Goal: Check status

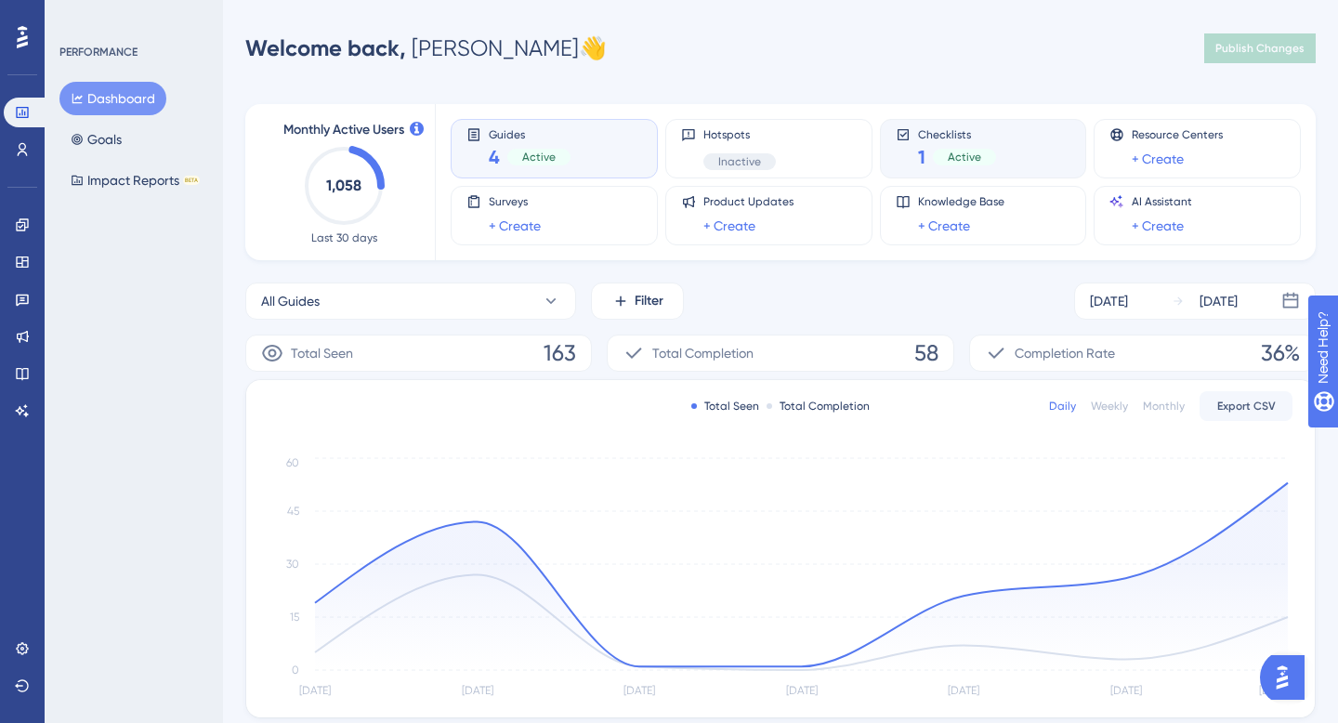
click at [903, 142] on div "Checklists 1 Active" at bounding box center [984, 148] width 176 height 43
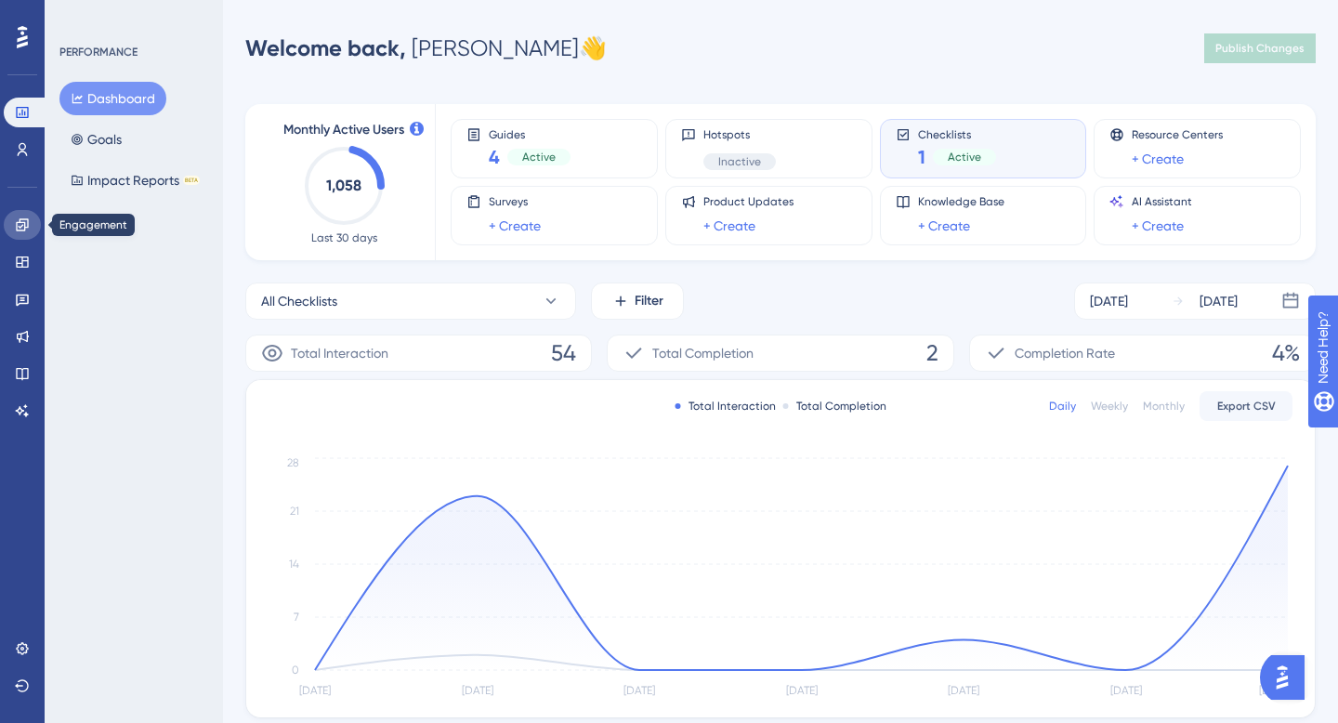
click at [8, 217] on link at bounding box center [22, 225] width 37 height 30
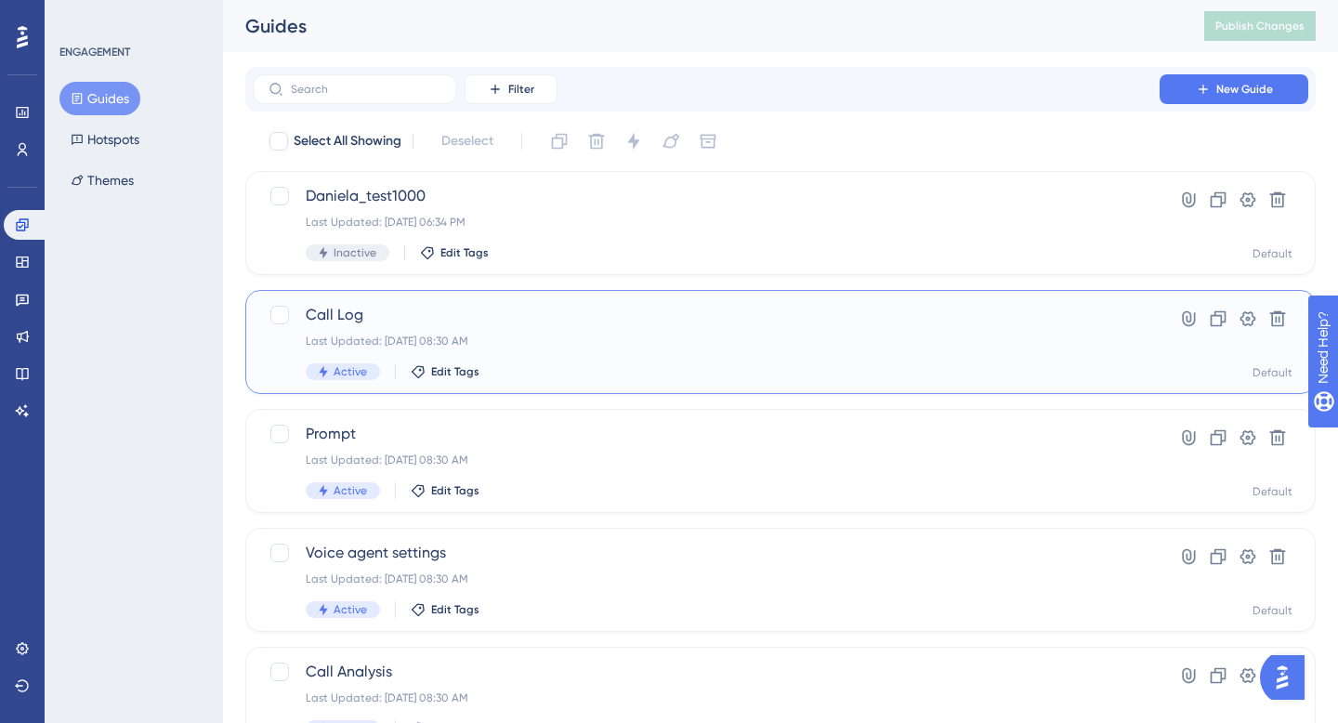
click at [312, 309] on span "Call Log" at bounding box center [706, 315] width 801 height 22
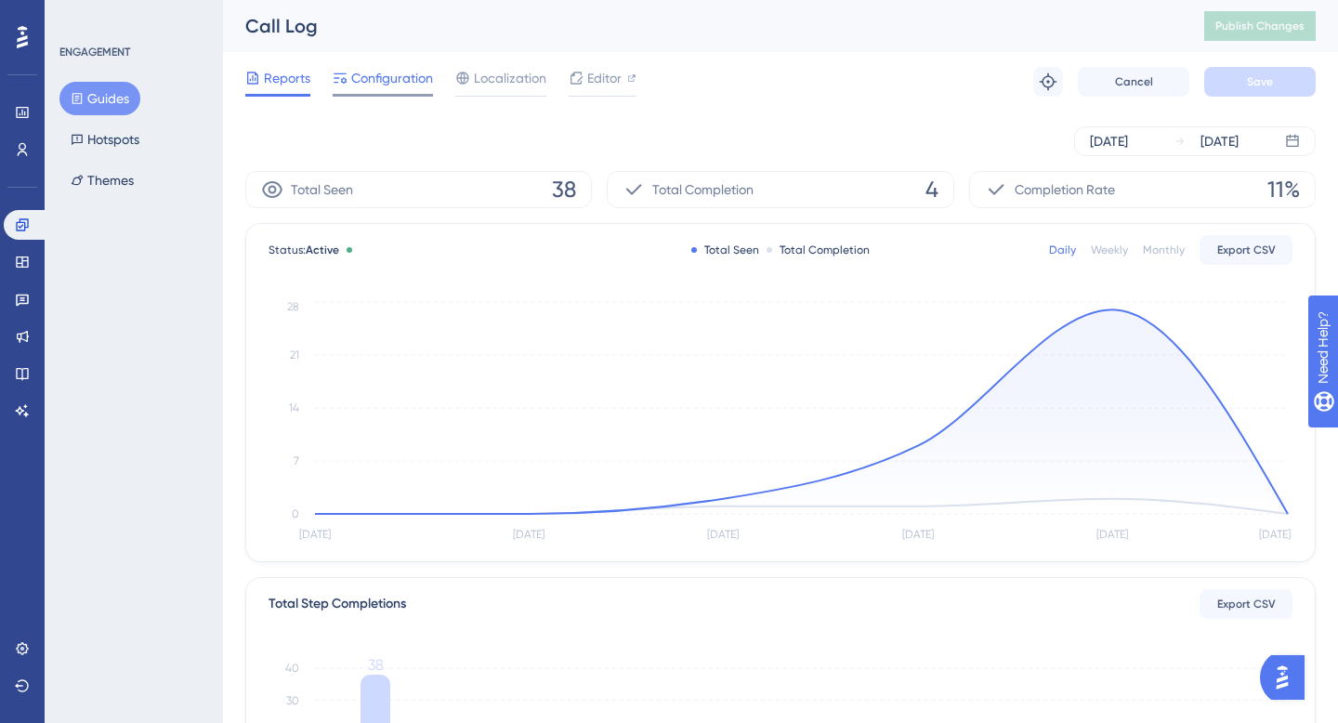
click at [384, 79] on span "Configuration" at bounding box center [392, 78] width 82 height 22
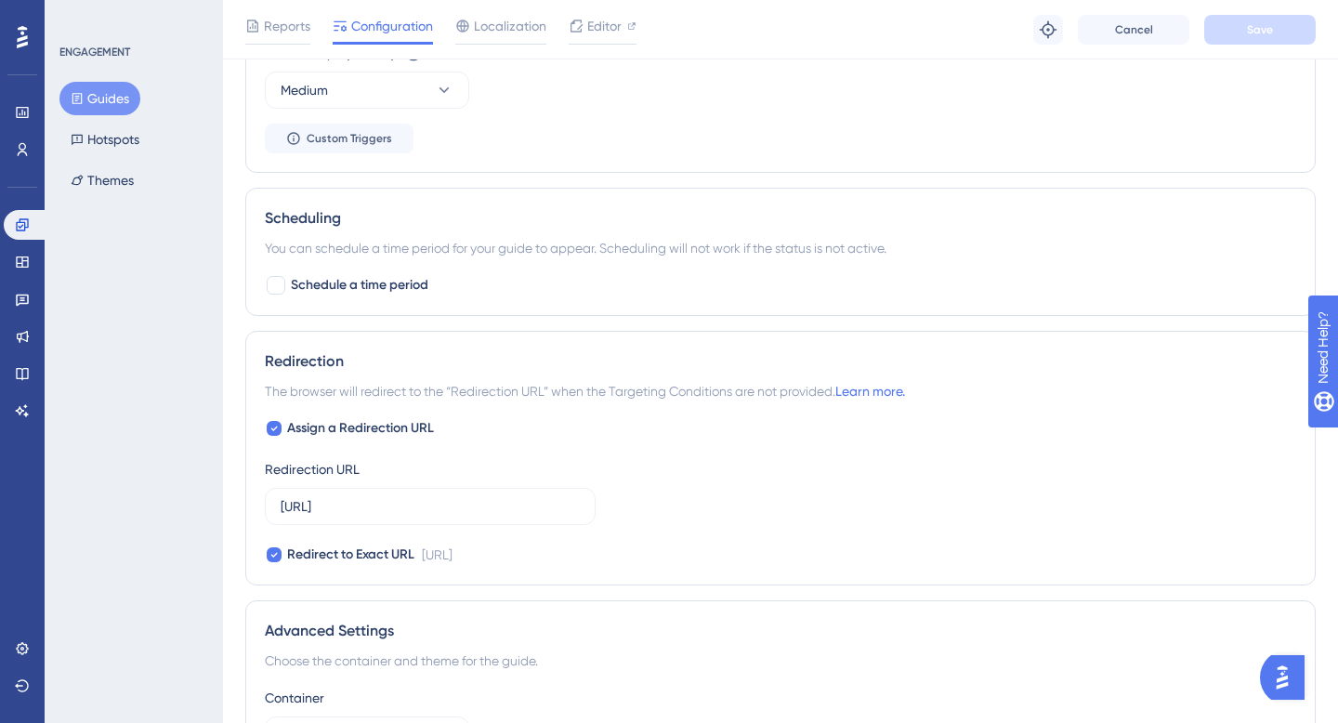
scroll to position [1483, 0]
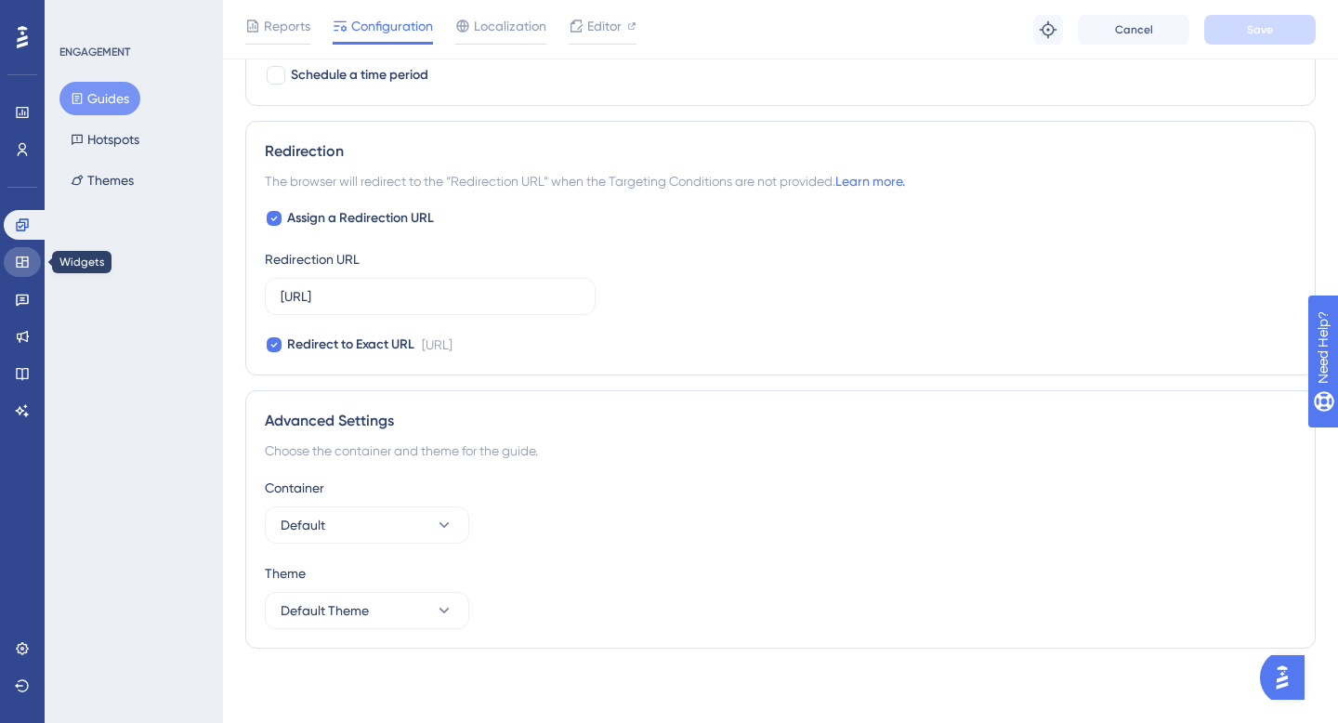
click at [10, 266] on link at bounding box center [22, 262] width 37 height 30
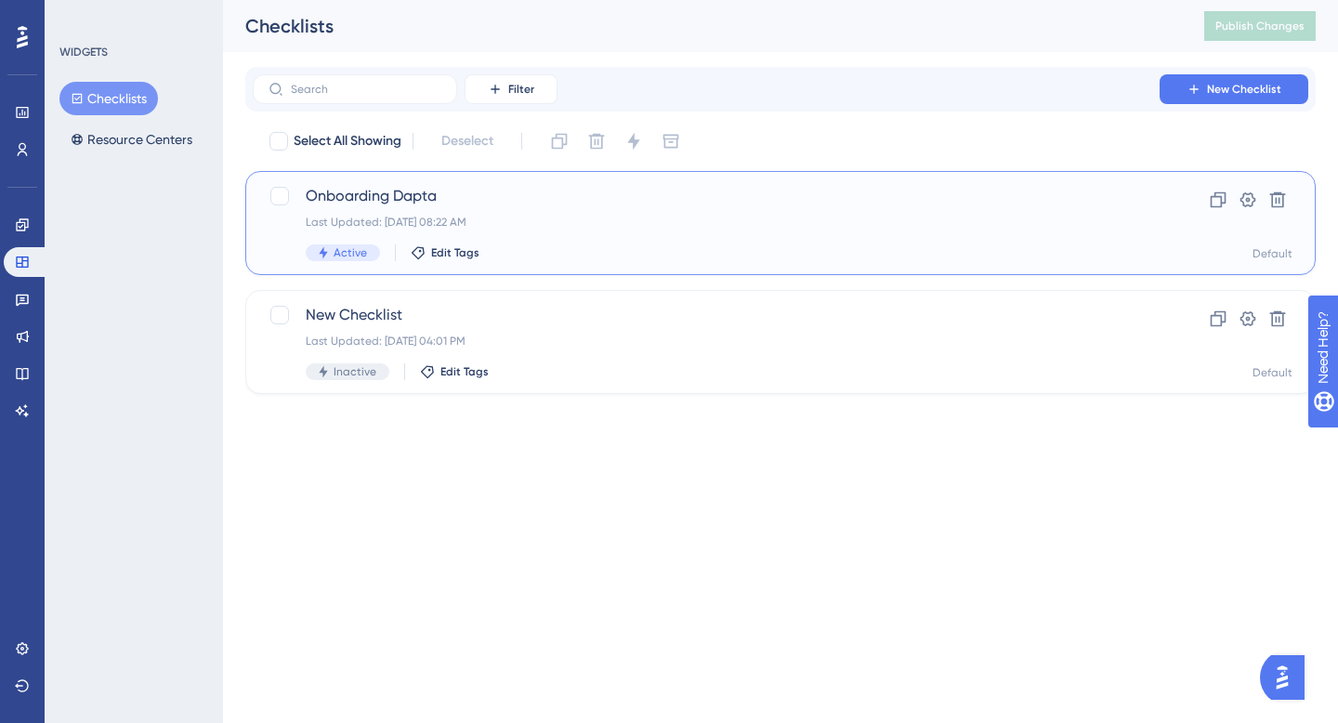
click at [335, 200] on span "Onboarding Dapta" at bounding box center [706, 196] width 801 height 22
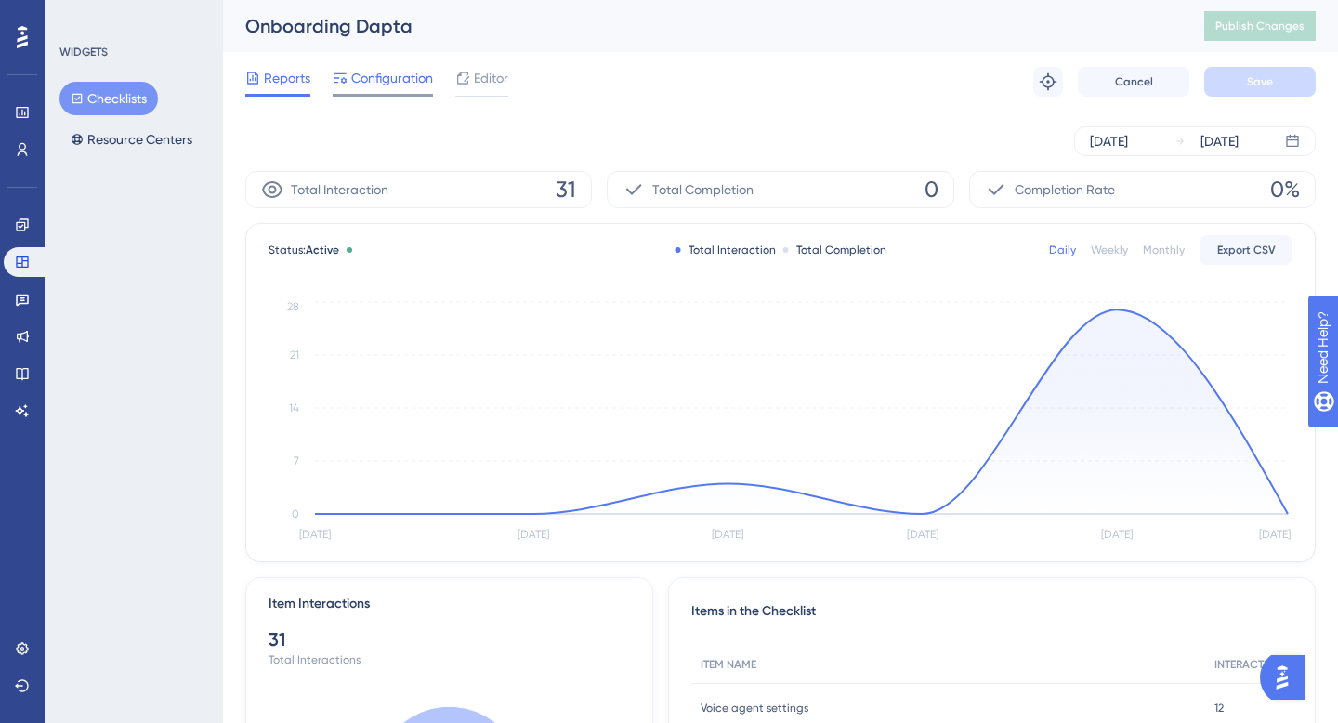
click at [378, 72] on span "Configuration" at bounding box center [392, 78] width 82 height 22
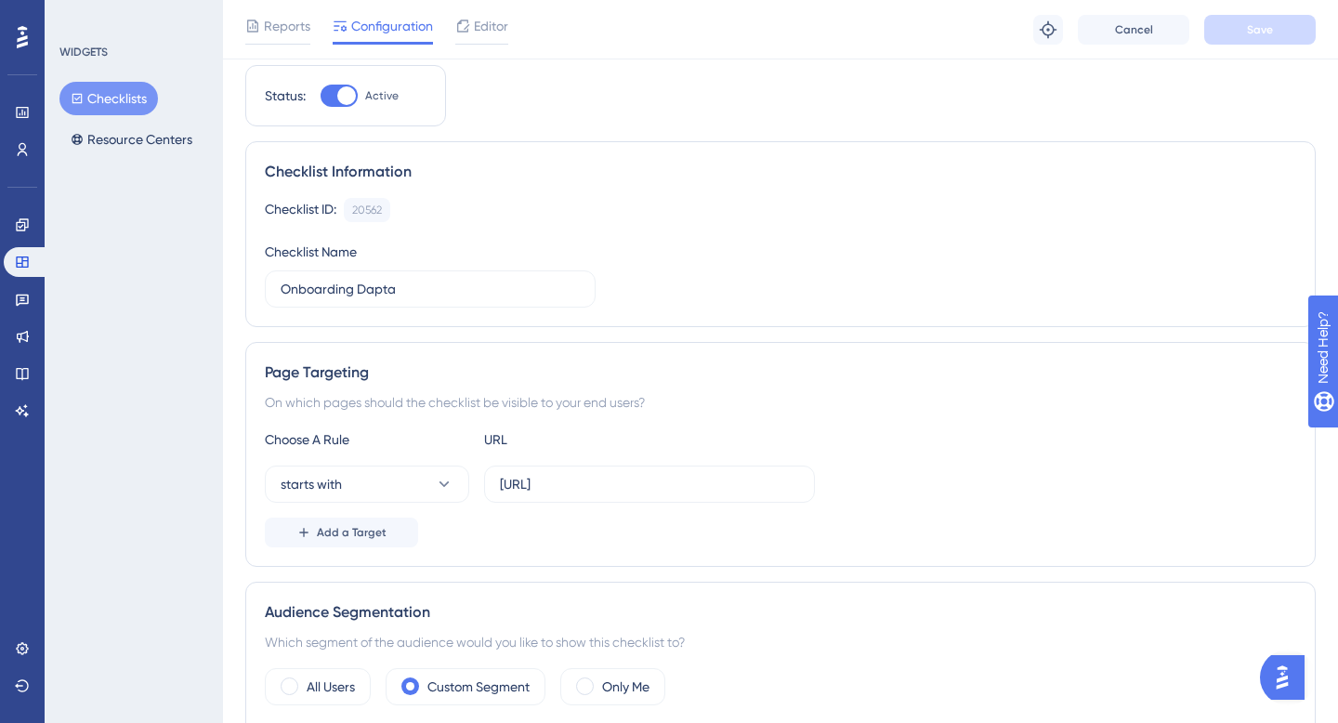
scroll to position [56, 0]
click at [269, 19] on span "Reports" at bounding box center [287, 26] width 46 height 22
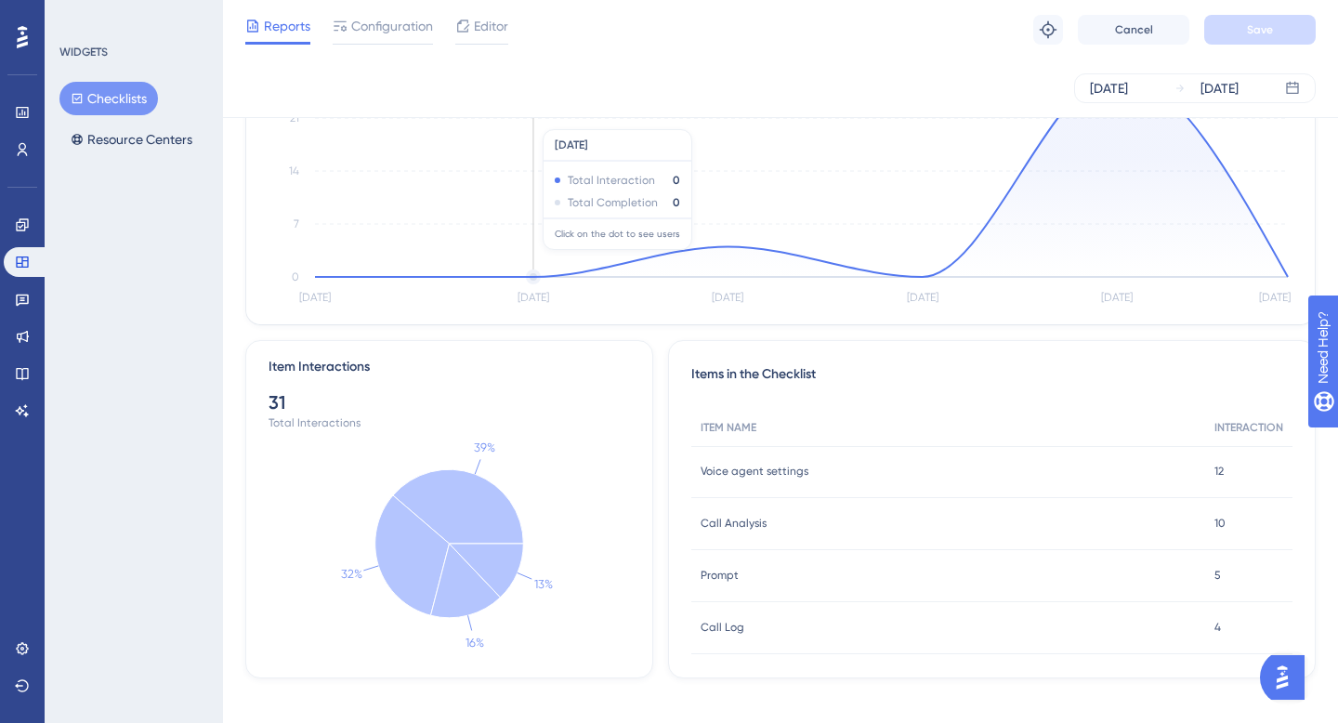
scroll to position [244, 0]
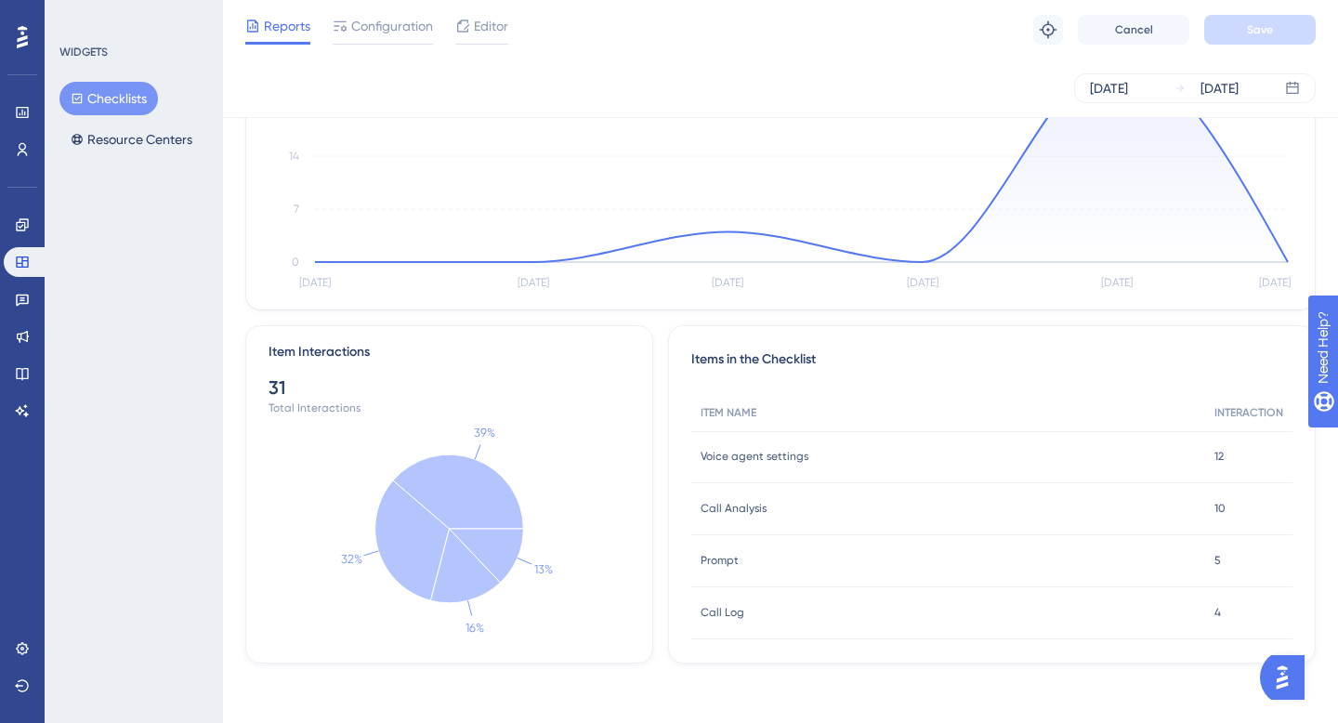
click at [781, 449] on span "Voice agent settings" at bounding box center [755, 456] width 108 height 15
click at [10, 216] on link at bounding box center [22, 225] width 37 height 30
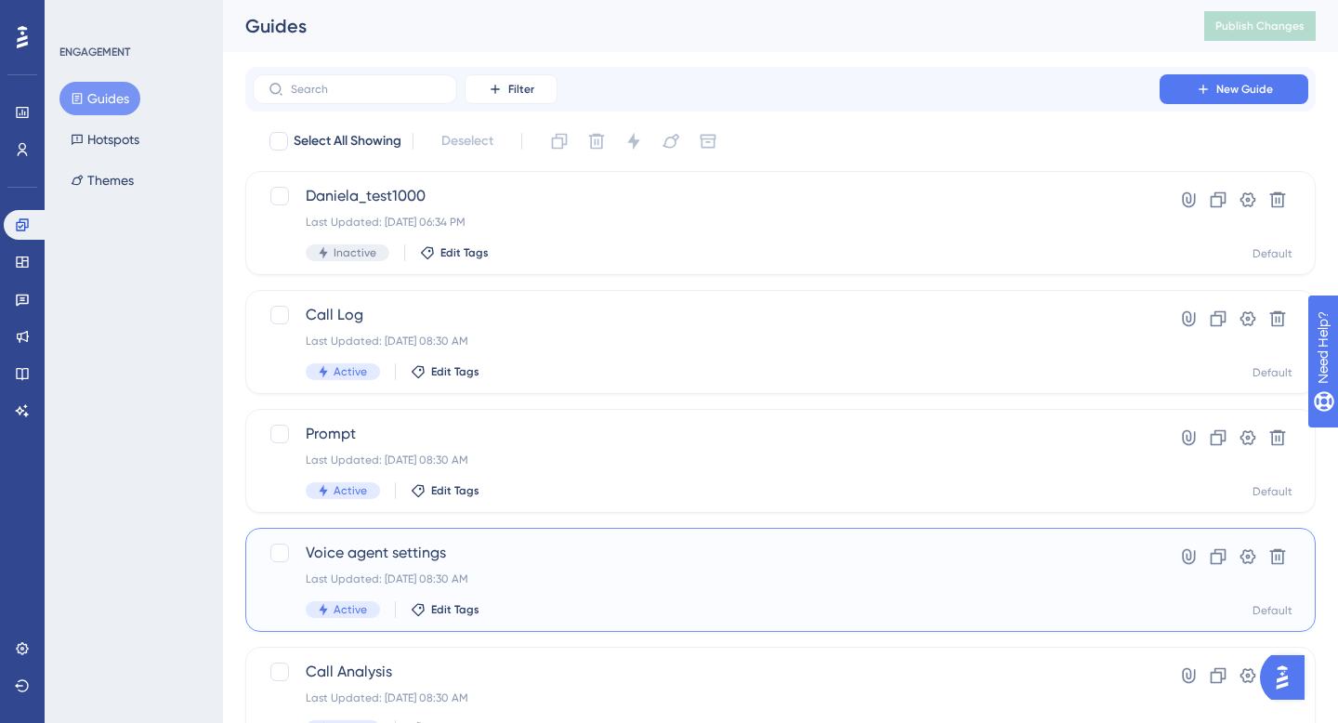
click at [382, 532] on div "Voice agent settings Last Updated: [DATE] 08:30 AM Active Edit Tags Hyperlink C…" at bounding box center [780, 580] width 1070 height 104
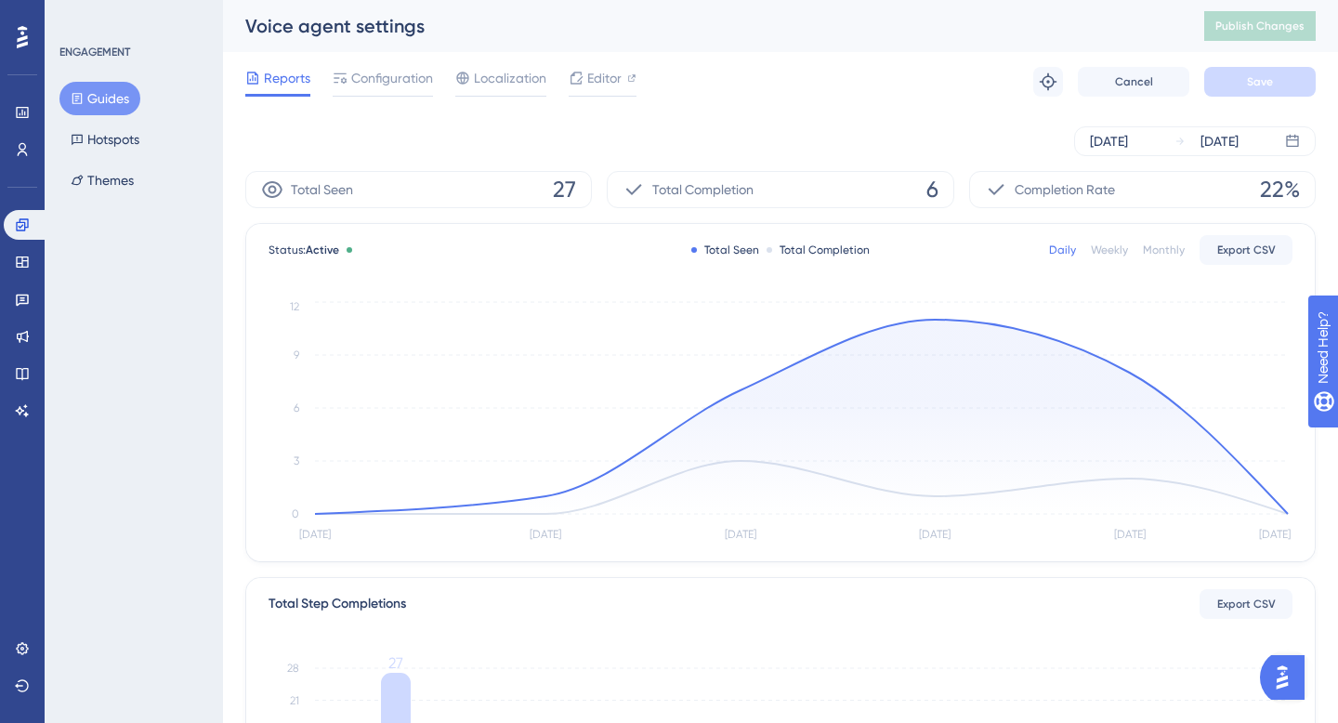
click at [1090, 194] on span "Completion Rate" at bounding box center [1065, 189] width 100 height 22
click at [1128, 133] on div "[DATE]" at bounding box center [1109, 141] width 38 height 22
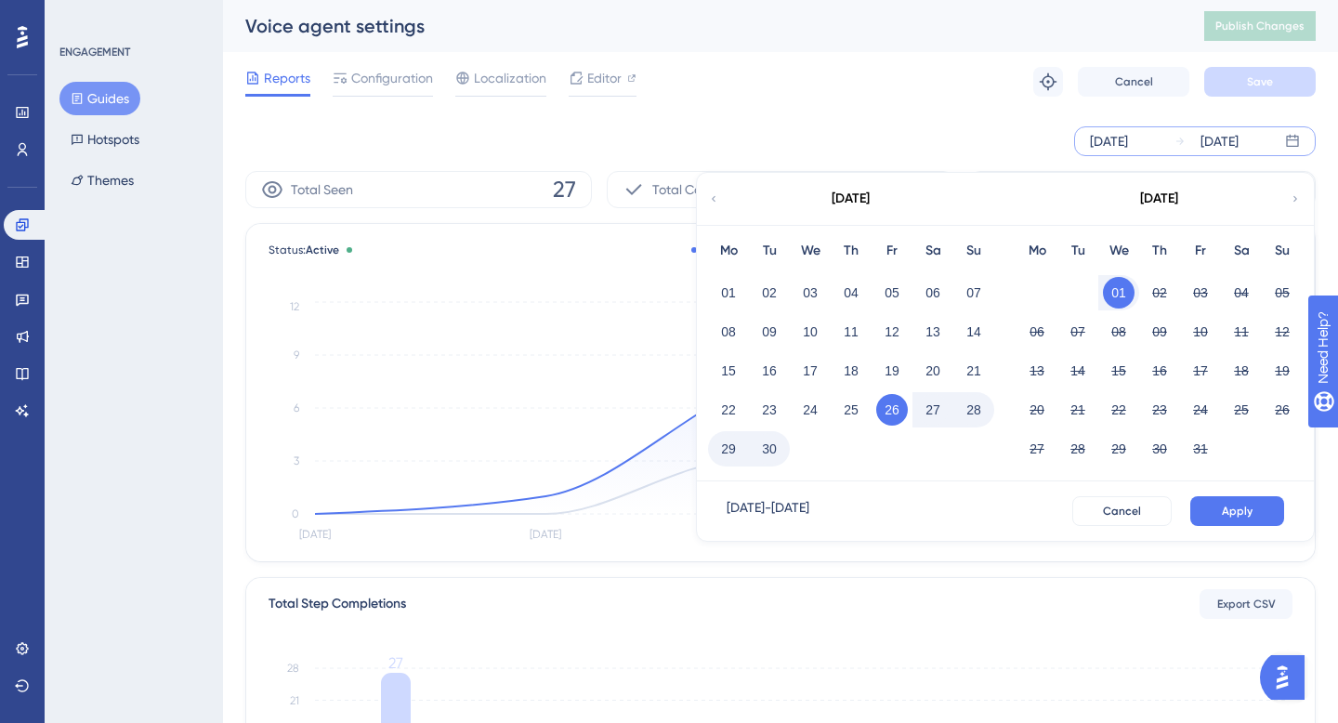
click at [1117, 301] on button "01" at bounding box center [1119, 293] width 32 height 32
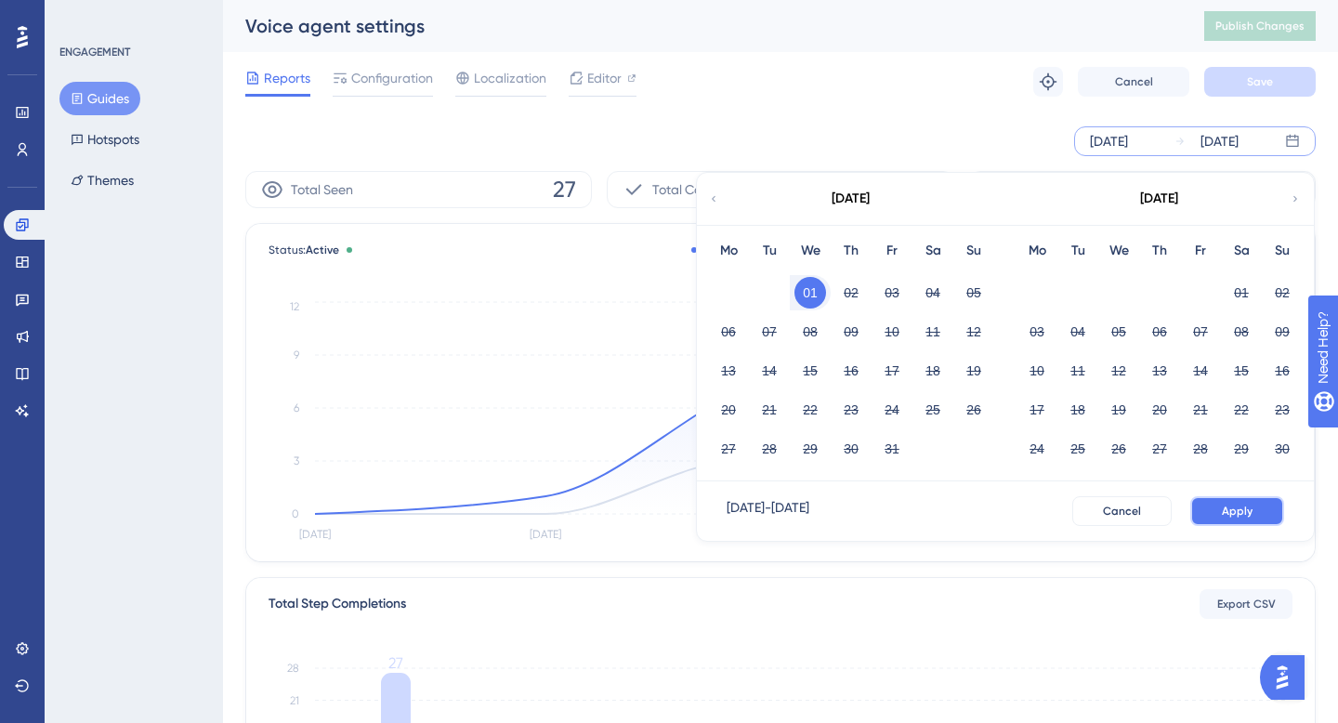
click at [1220, 508] on button "Apply" at bounding box center [1237, 511] width 94 height 30
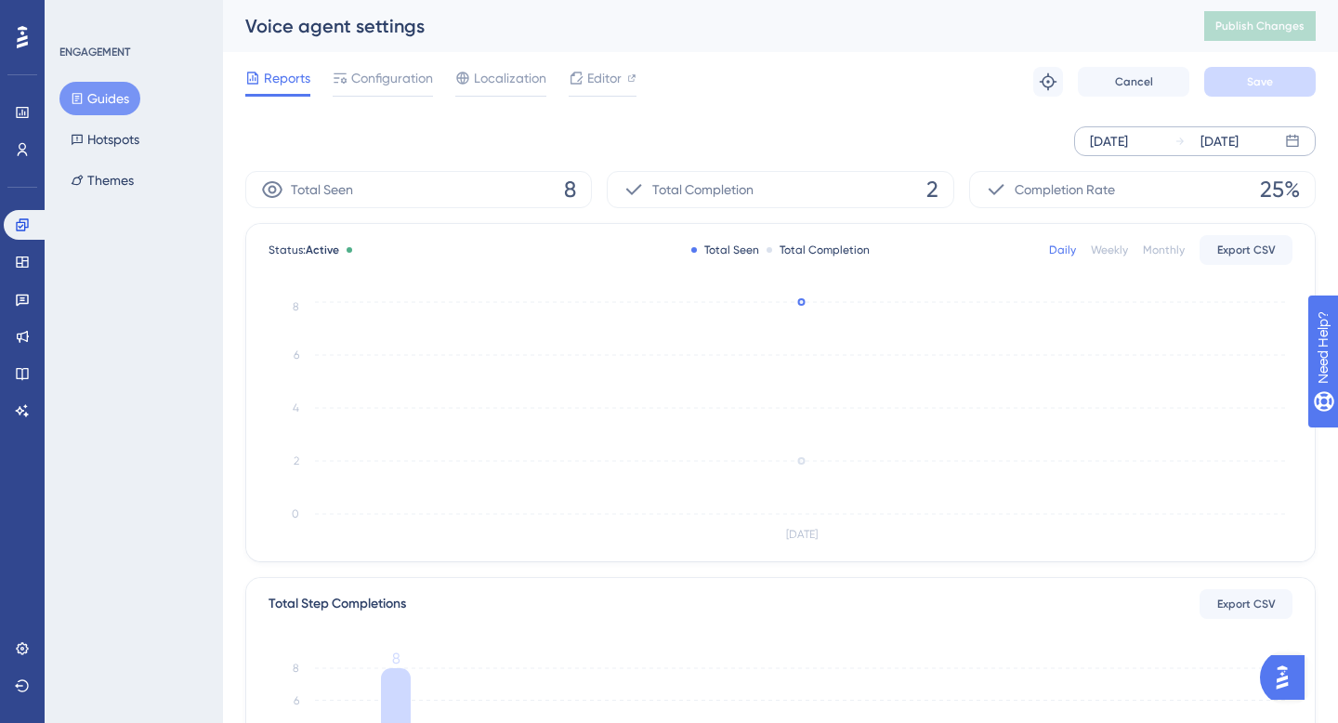
click at [106, 89] on button "Guides" at bounding box center [99, 98] width 81 height 33
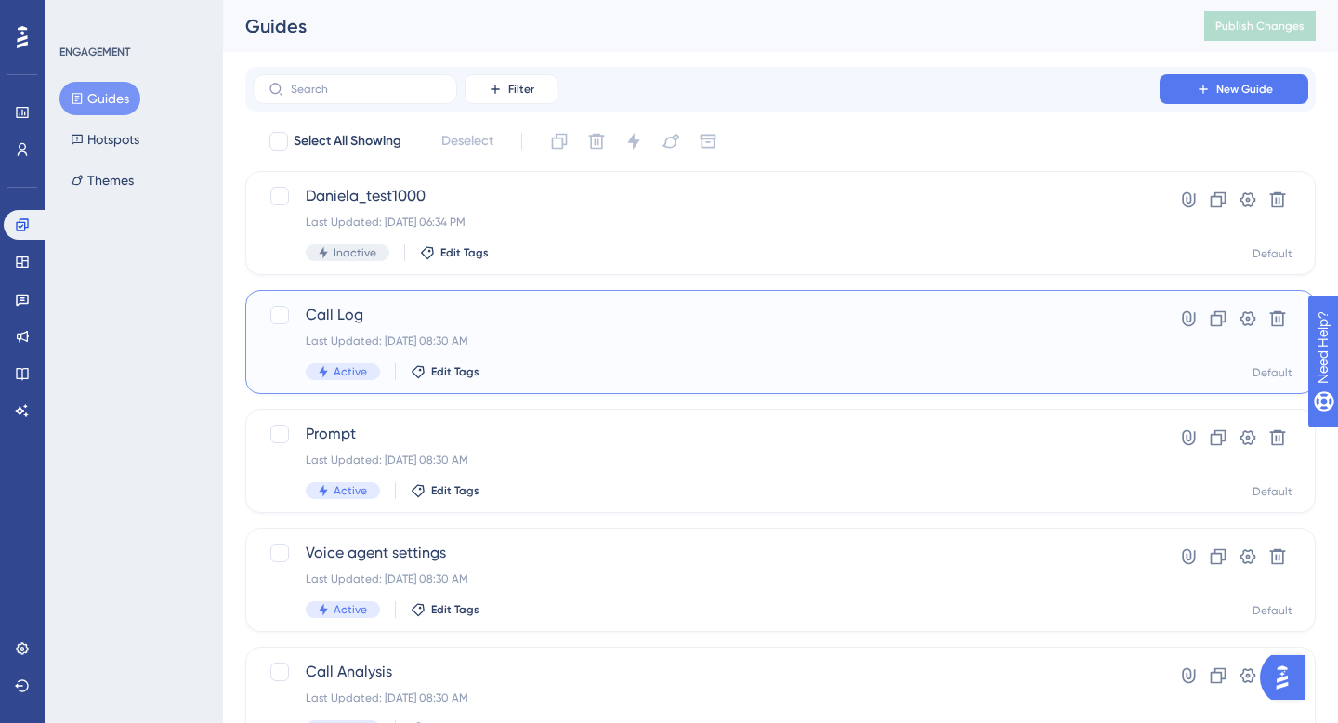
click at [353, 321] on span "Call Log" at bounding box center [706, 315] width 801 height 22
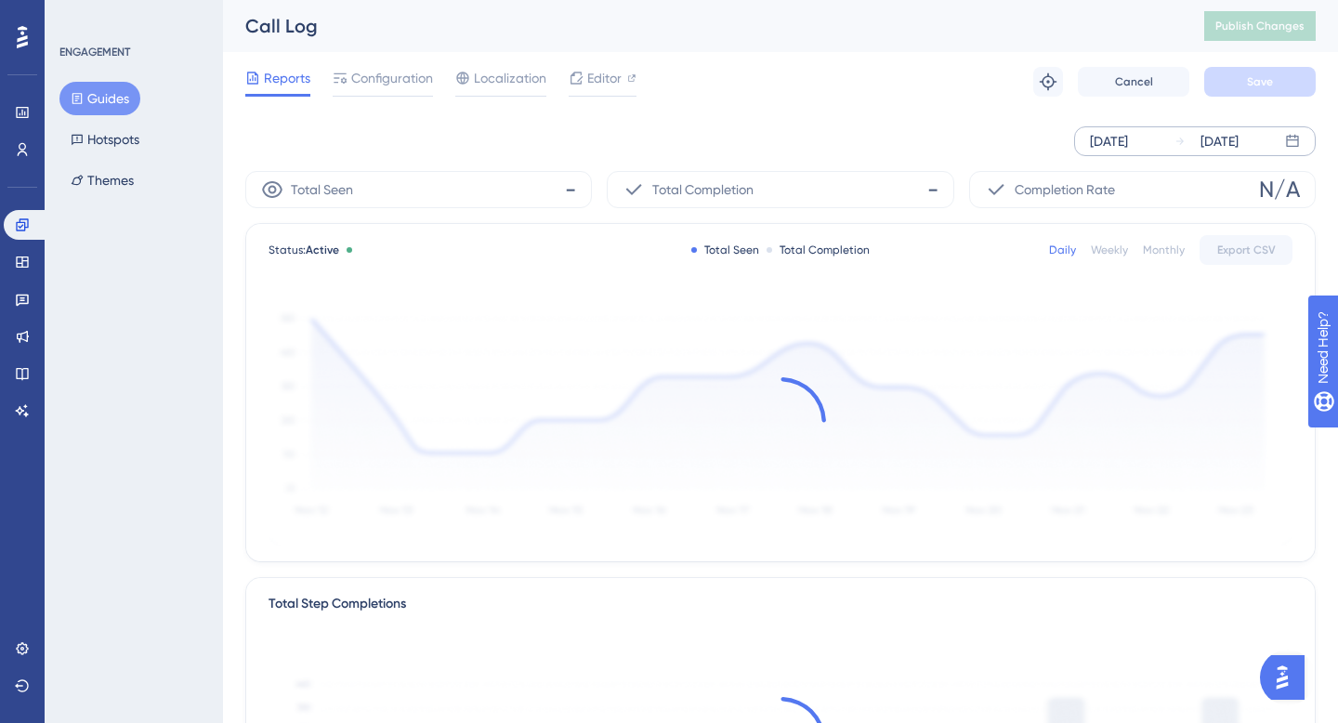
click at [1239, 135] on div "[DATE]" at bounding box center [1219, 141] width 38 height 22
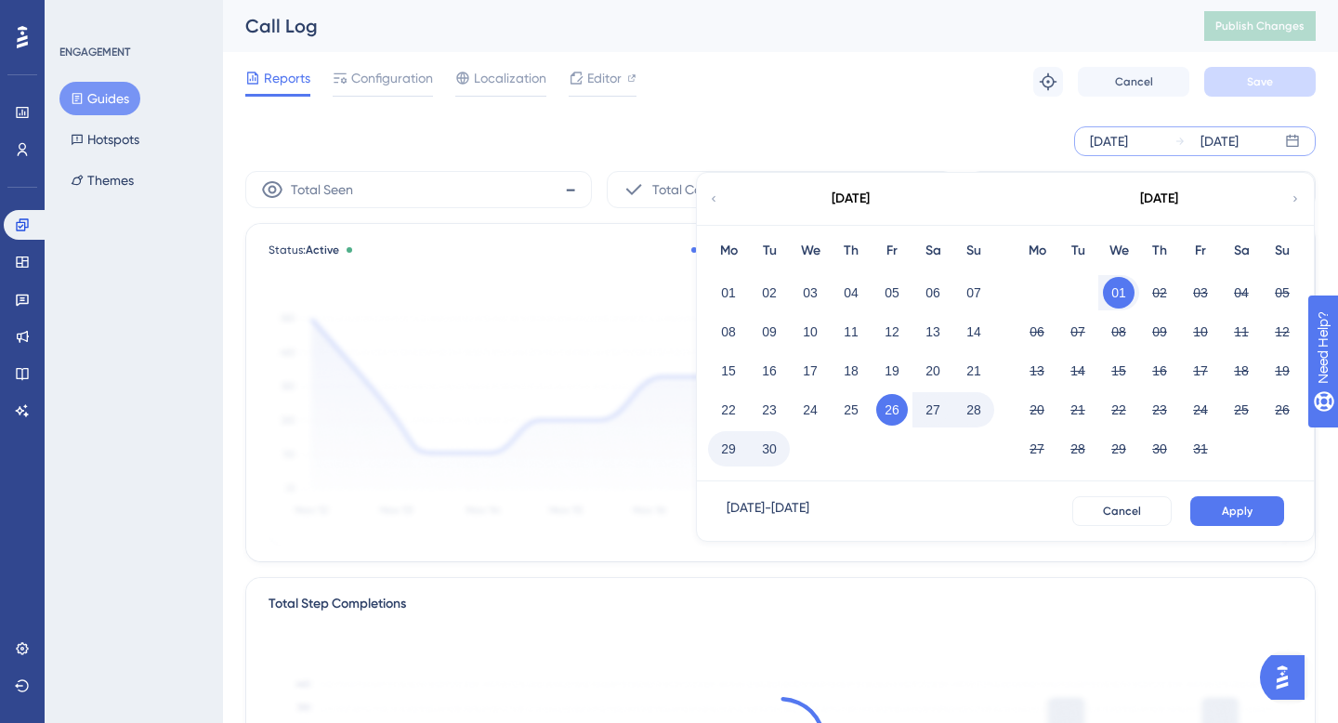
click at [1115, 298] on button "01" at bounding box center [1119, 293] width 32 height 32
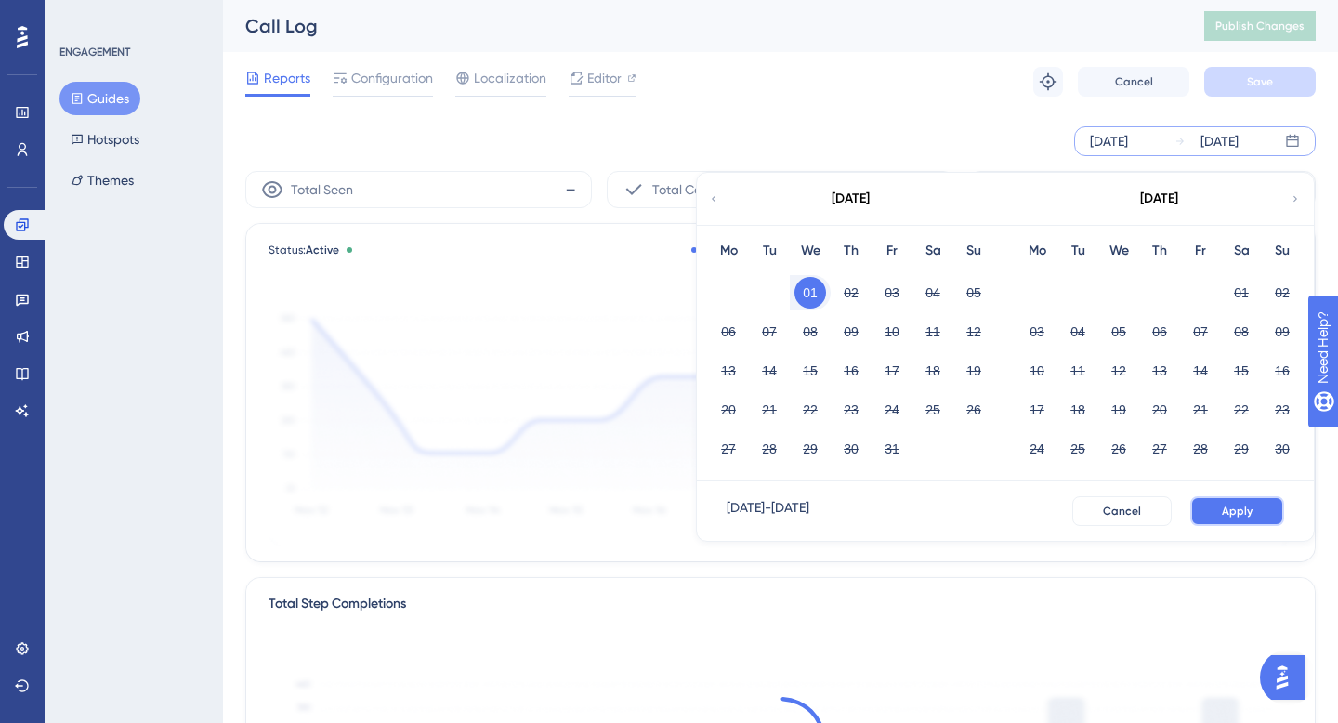
click at [1211, 506] on button "Apply" at bounding box center [1237, 511] width 94 height 30
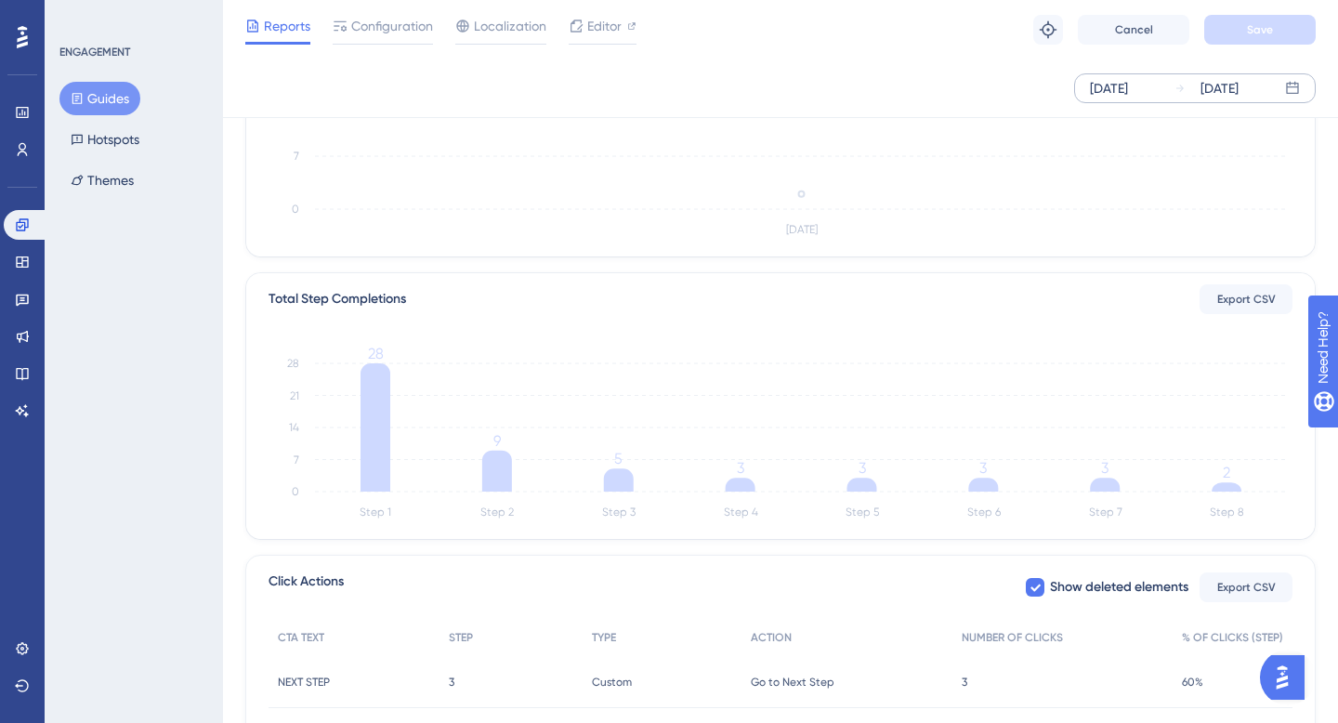
scroll to position [640, 0]
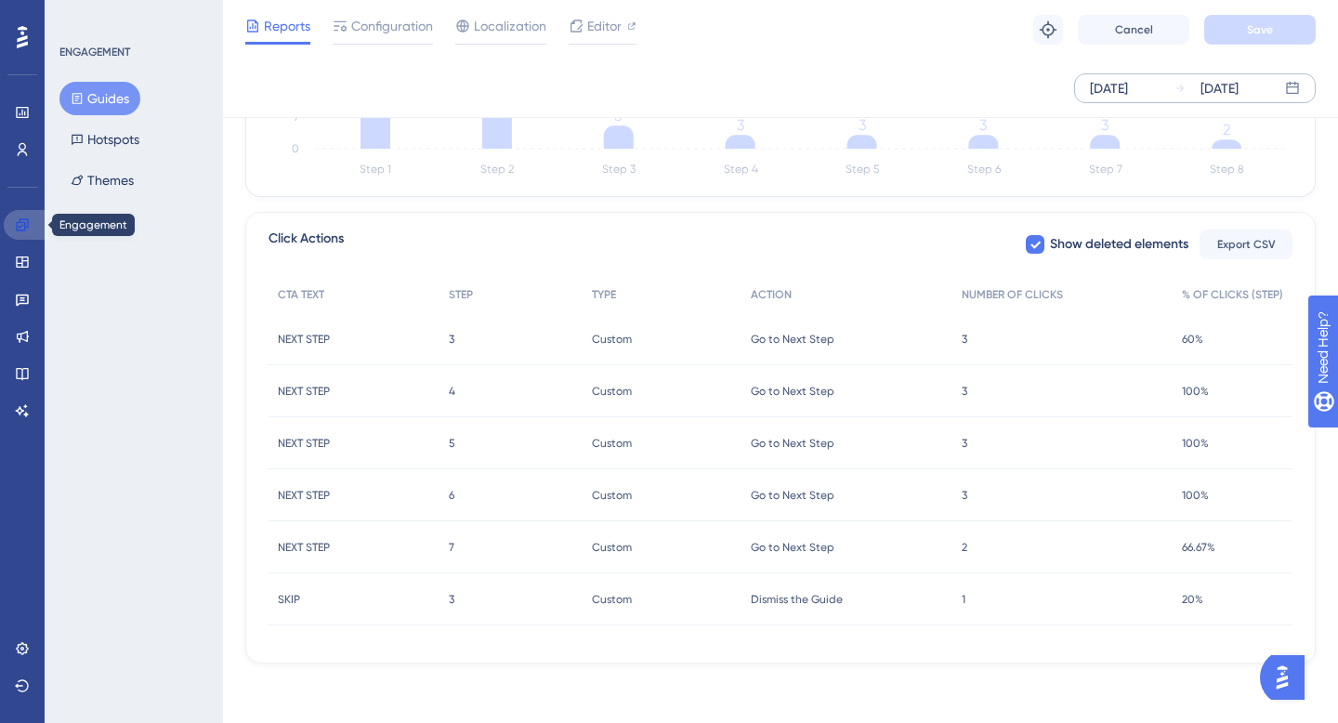
click at [20, 215] on link at bounding box center [26, 225] width 45 height 30
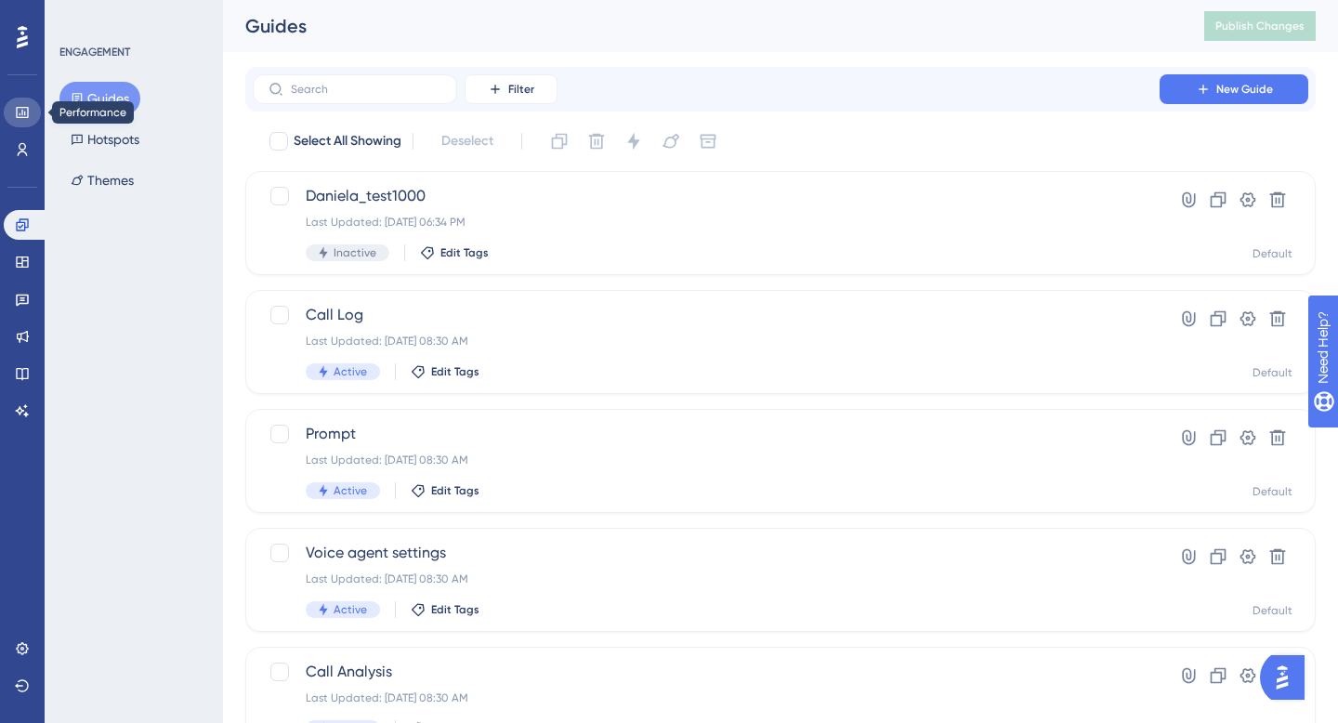
click at [17, 120] on link at bounding box center [22, 113] width 37 height 30
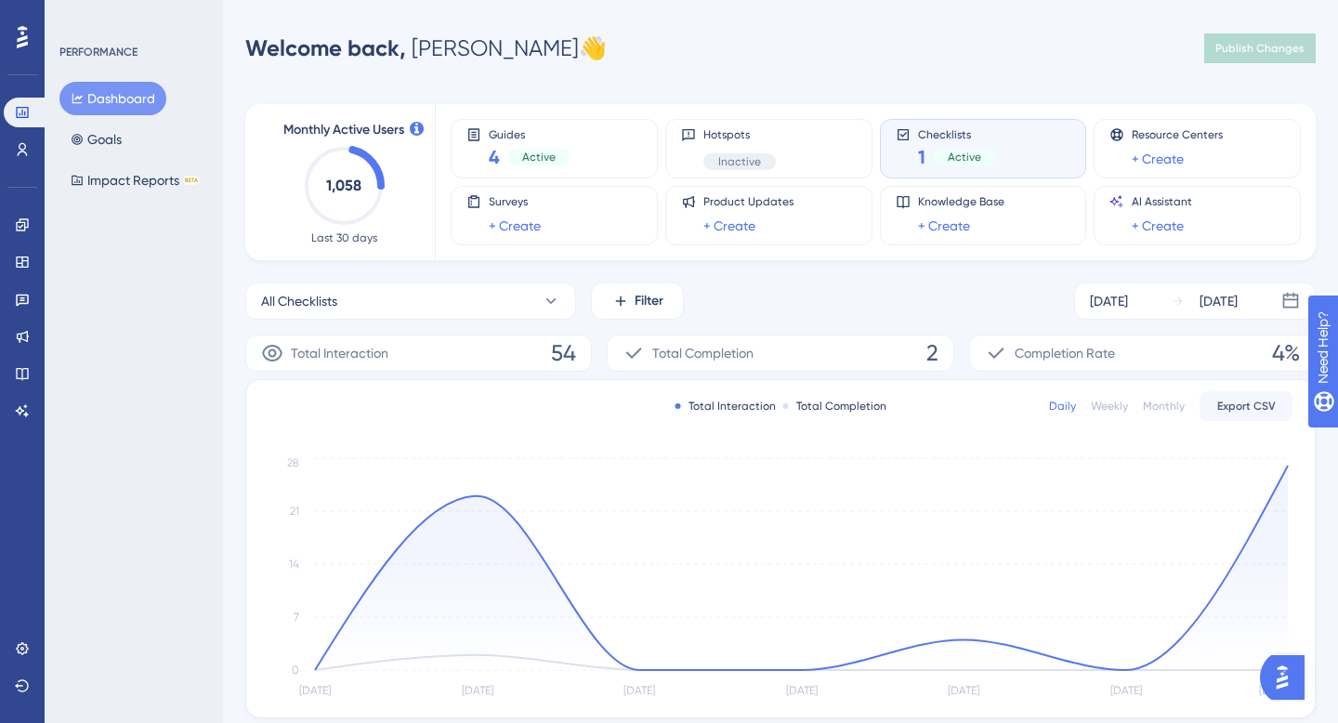
click at [347, 190] on text "1,058" at bounding box center [343, 186] width 35 height 18
click at [1096, 317] on div "[DATE] [DATE]" at bounding box center [1195, 300] width 242 height 37
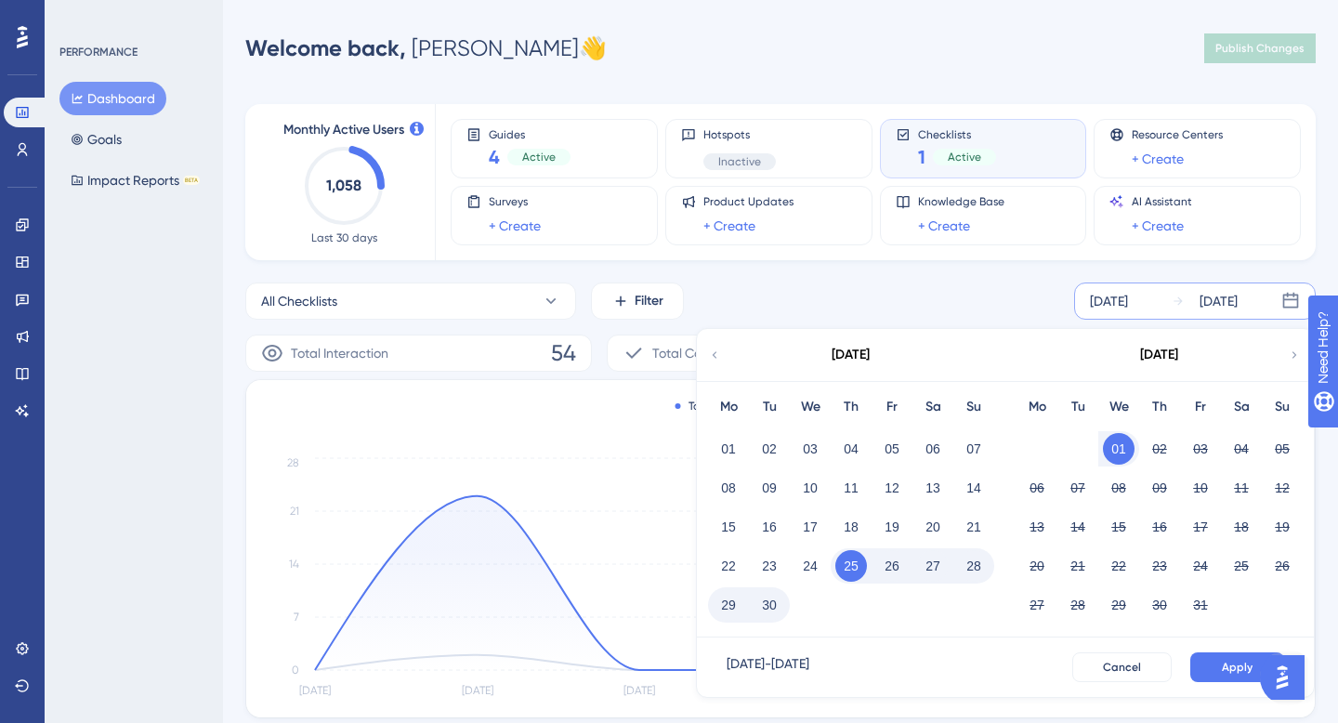
click at [1117, 451] on button "01" at bounding box center [1119, 449] width 32 height 32
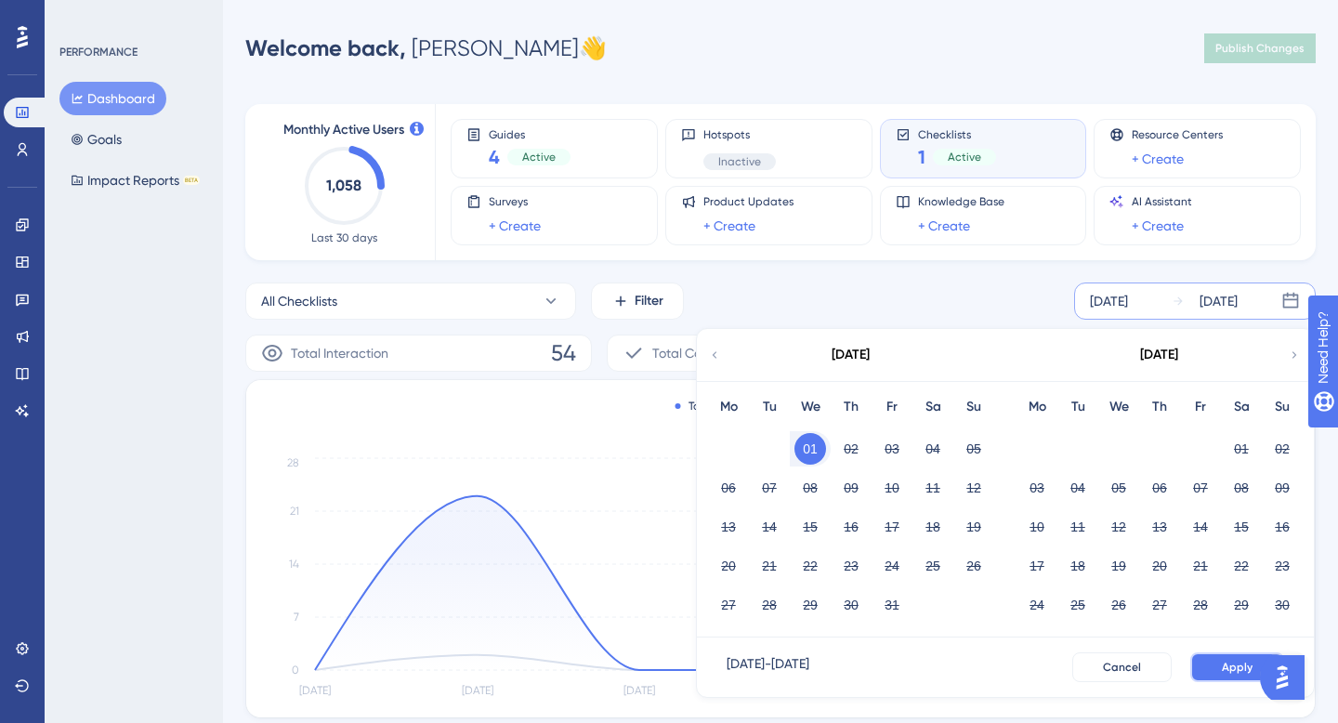
click at [1227, 659] on button "Apply" at bounding box center [1237, 667] width 94 height 30
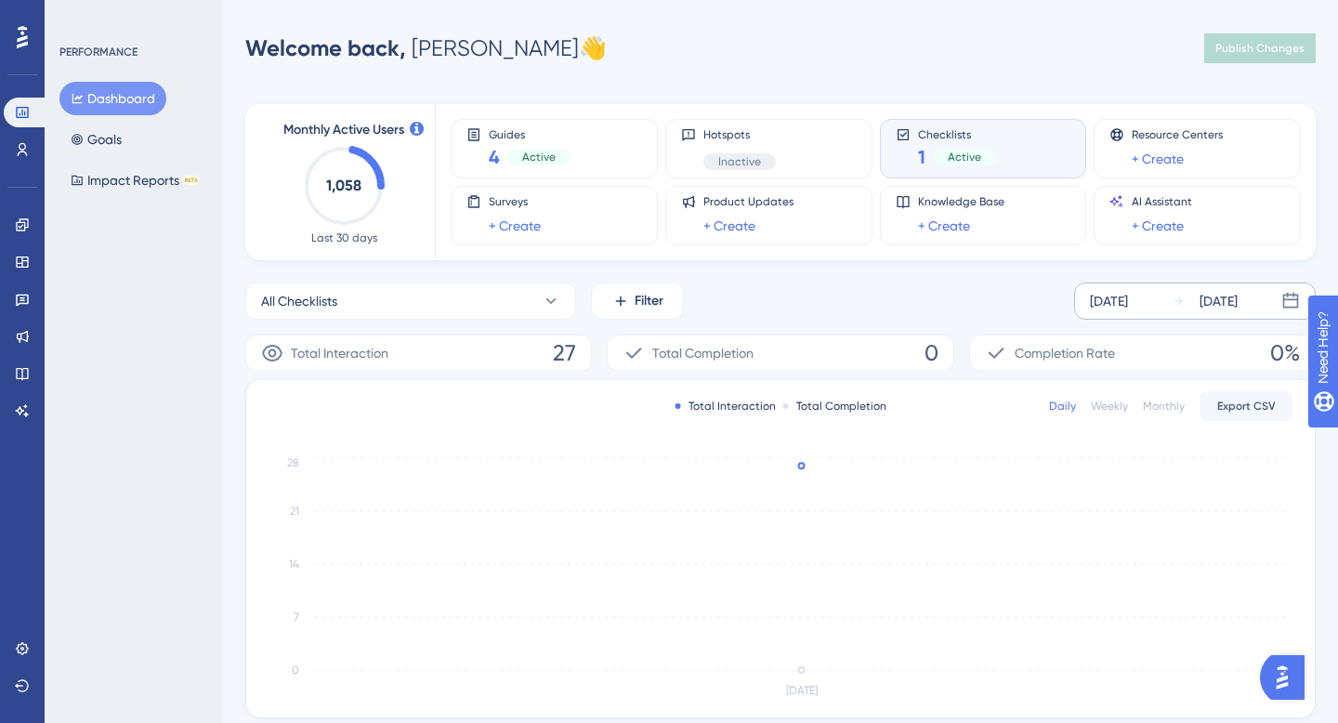
scroll to position [328, 0]
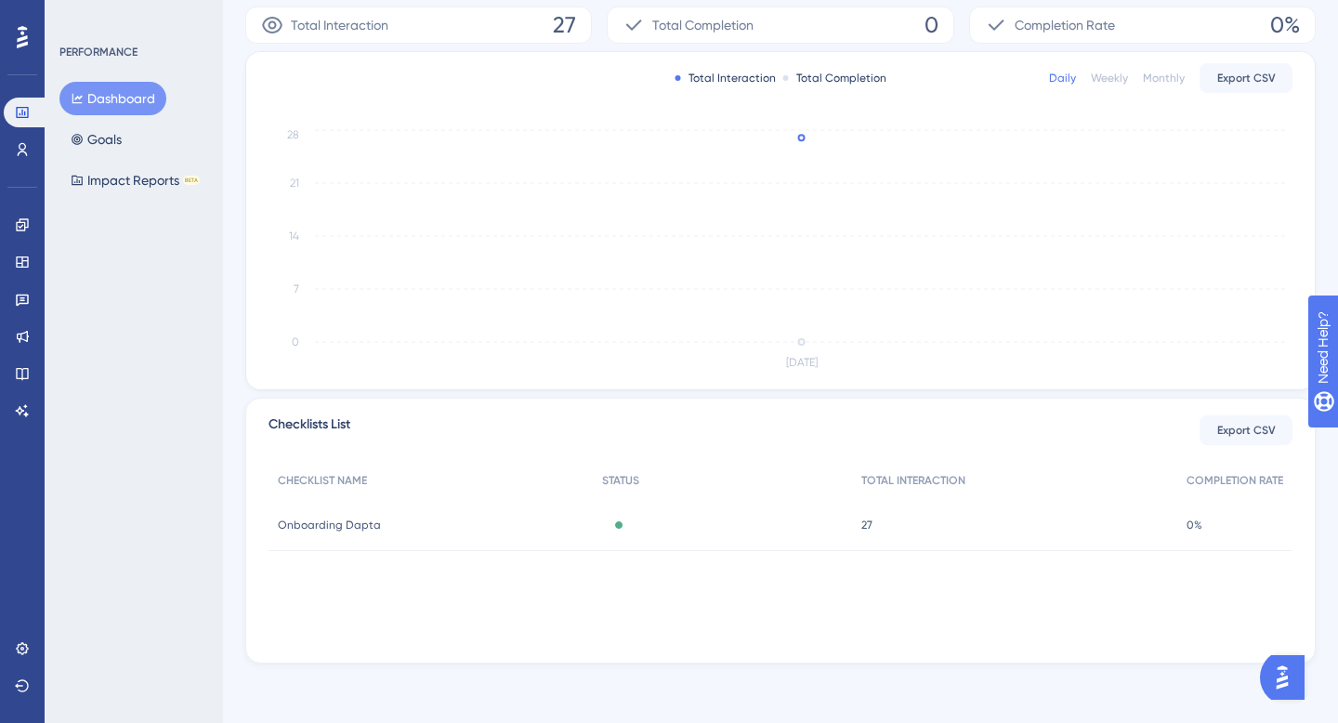
click at [361, 525] on span "Onboarding Dapta" at bounding box center [329, 525] width 103 height 15
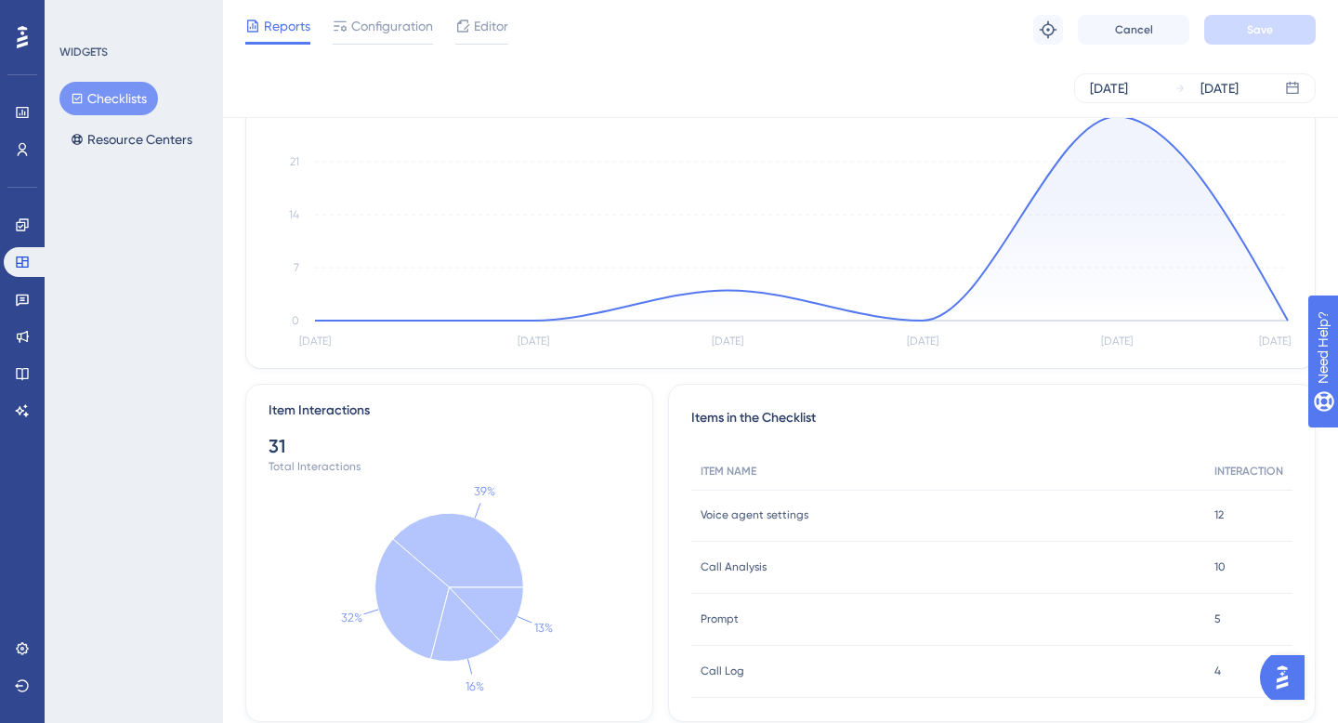
scroll to position [244, 0]
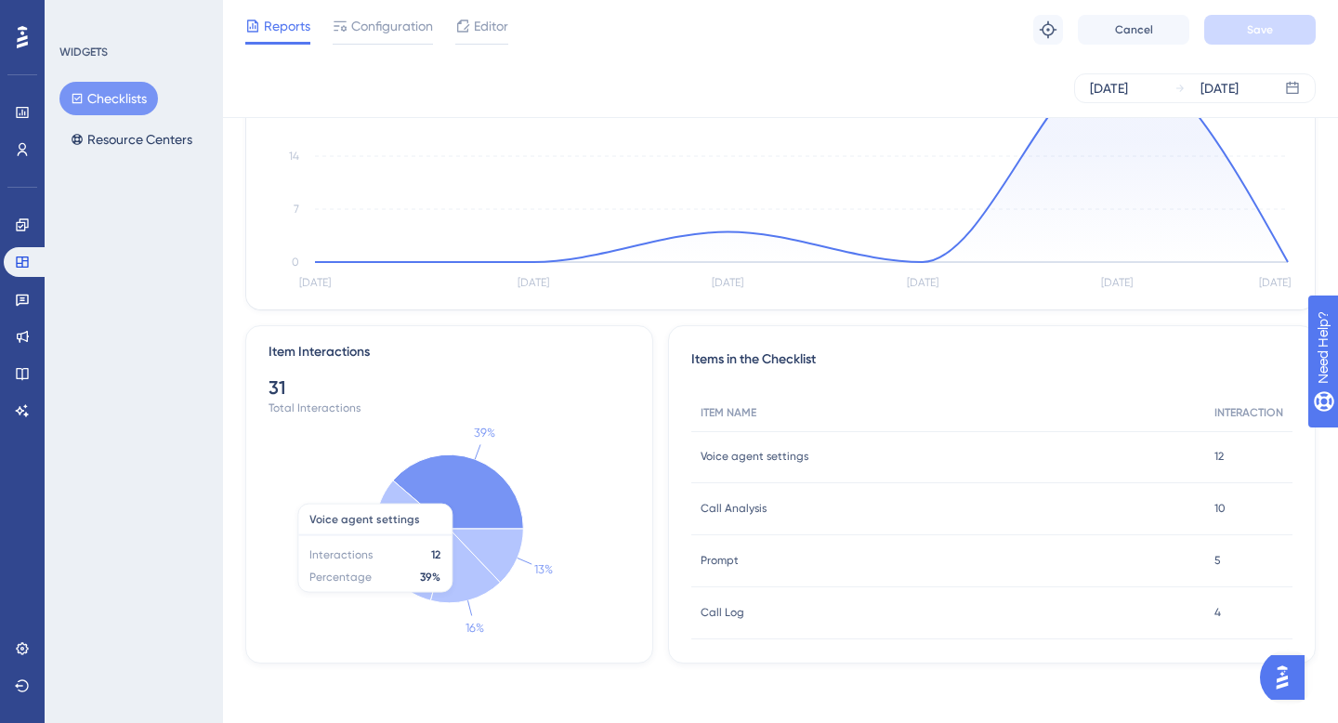
click at [464, 473] on icon at bounding box center [458, 491] width 130 height 74
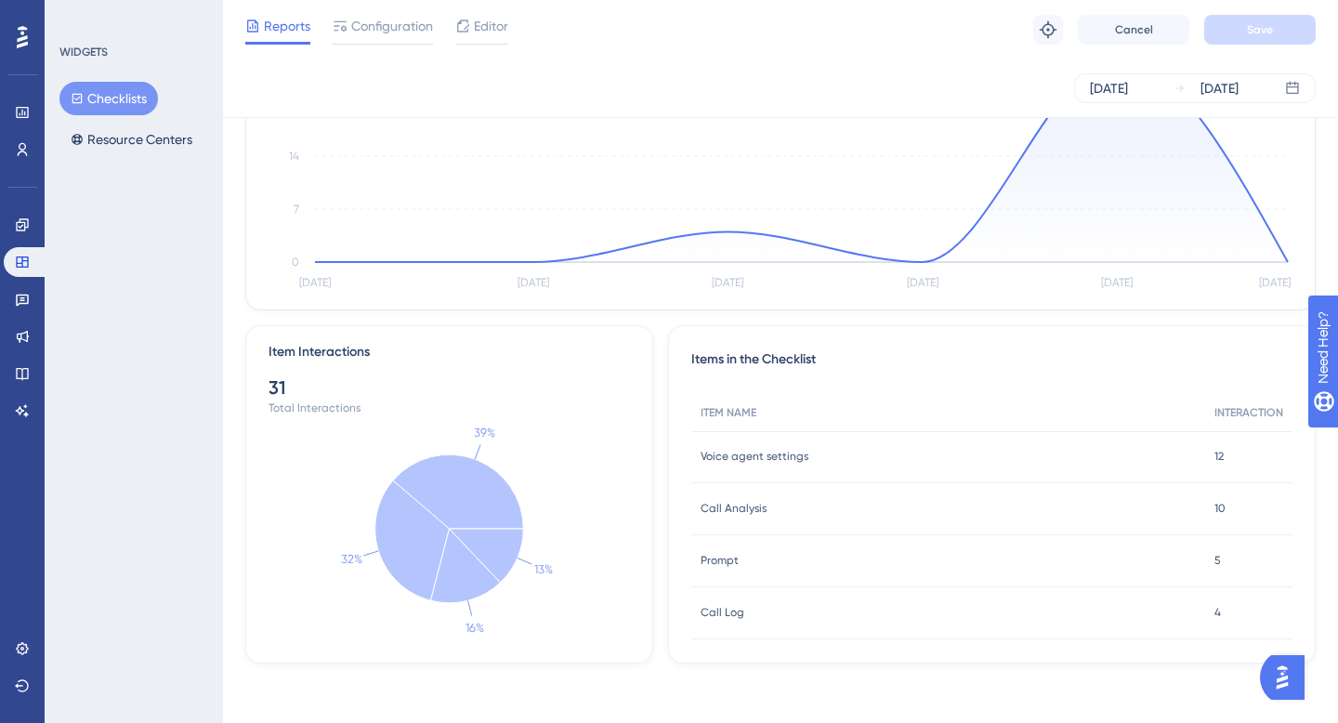
click at [778, 451] on span "Voice agent settings" at bounding box center [755, 456] width 108 height 15
click at [778, 454] on span "Voice agent settings" at bounding box center [755, 456] width 108 height 15
click at [785, 455] on span "Voice agent settings" at bounding box center [755, 456] width 108 height 15
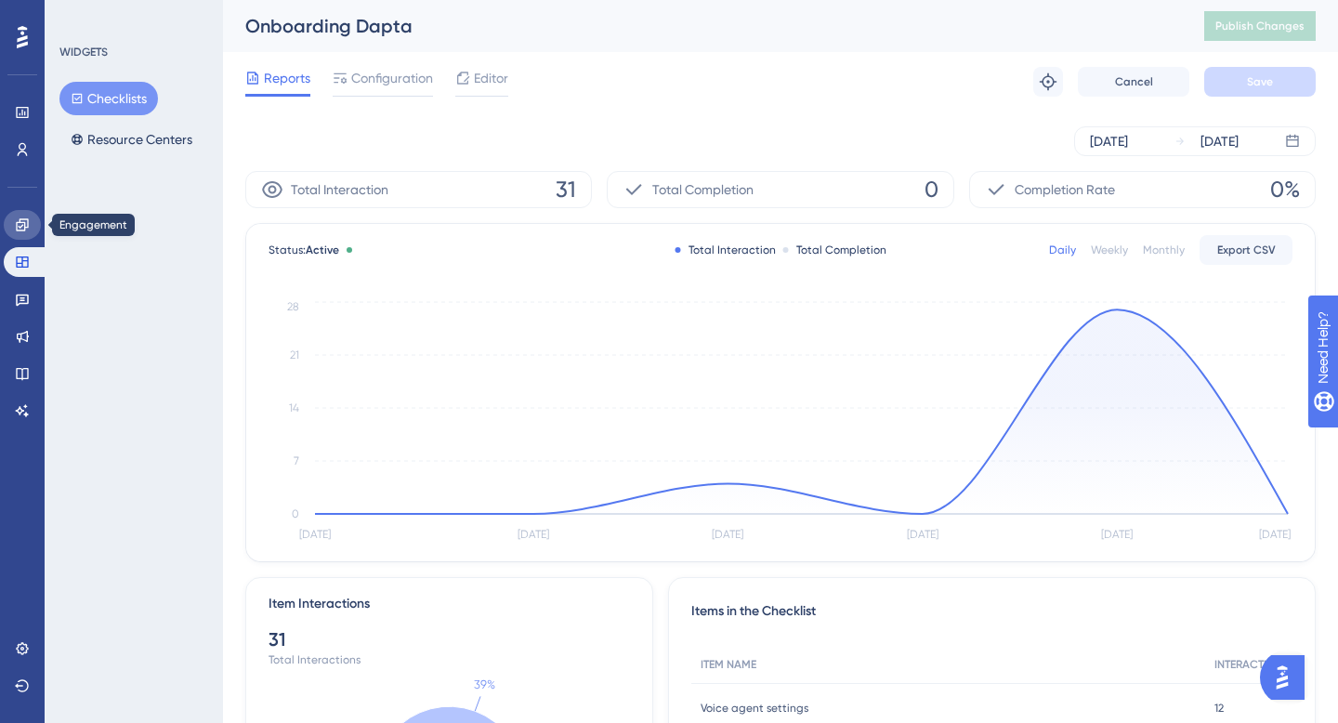
click at [24, 223] on icon at bounding box center [22, 224] width 12 height 12
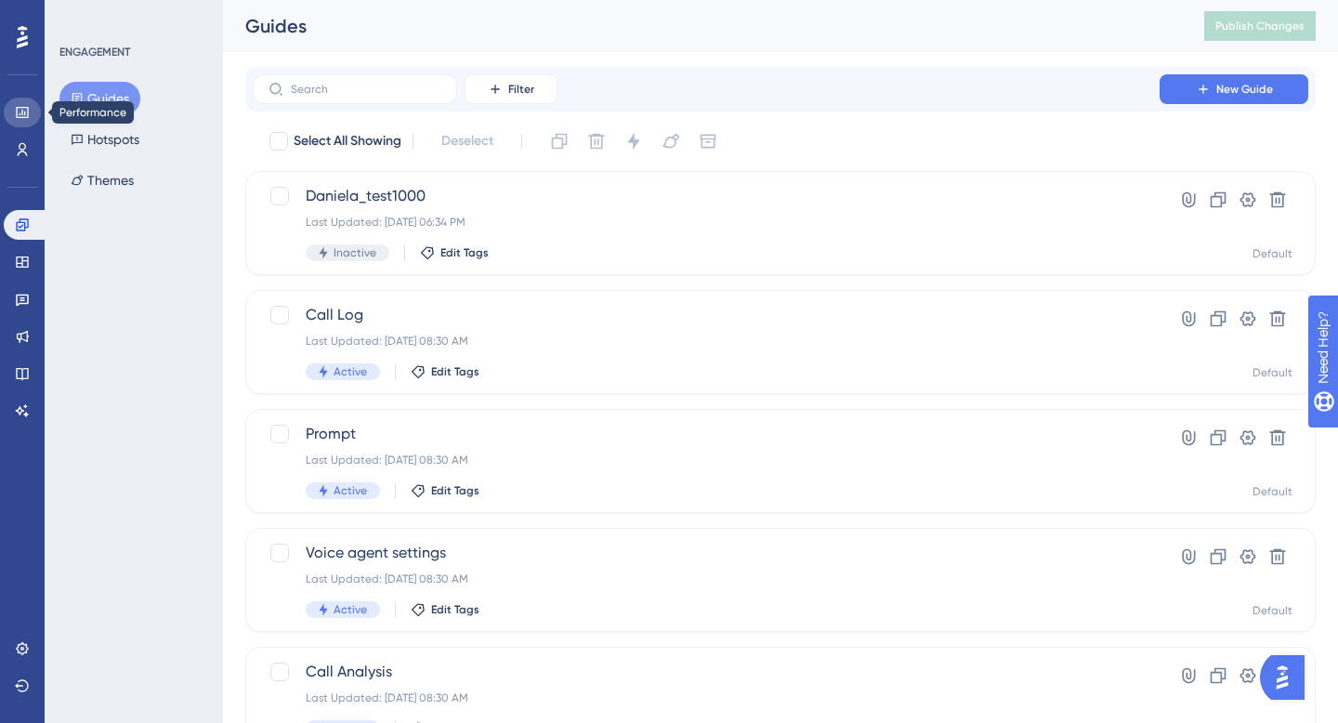
click at [16, 125] on link at bounding box center [22, 113] width 37 height 30
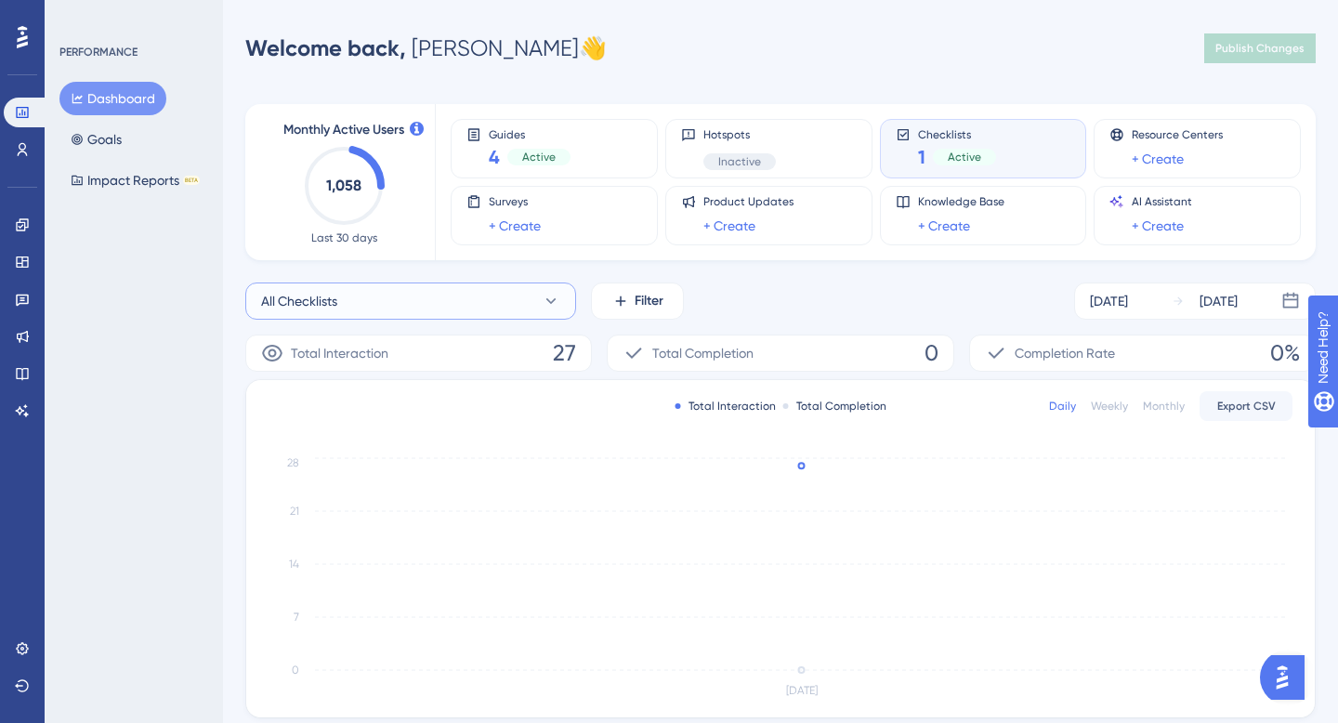
click at [425, 299] on button "All Checklists" at bounding box center [410, 300] width 331 height 37
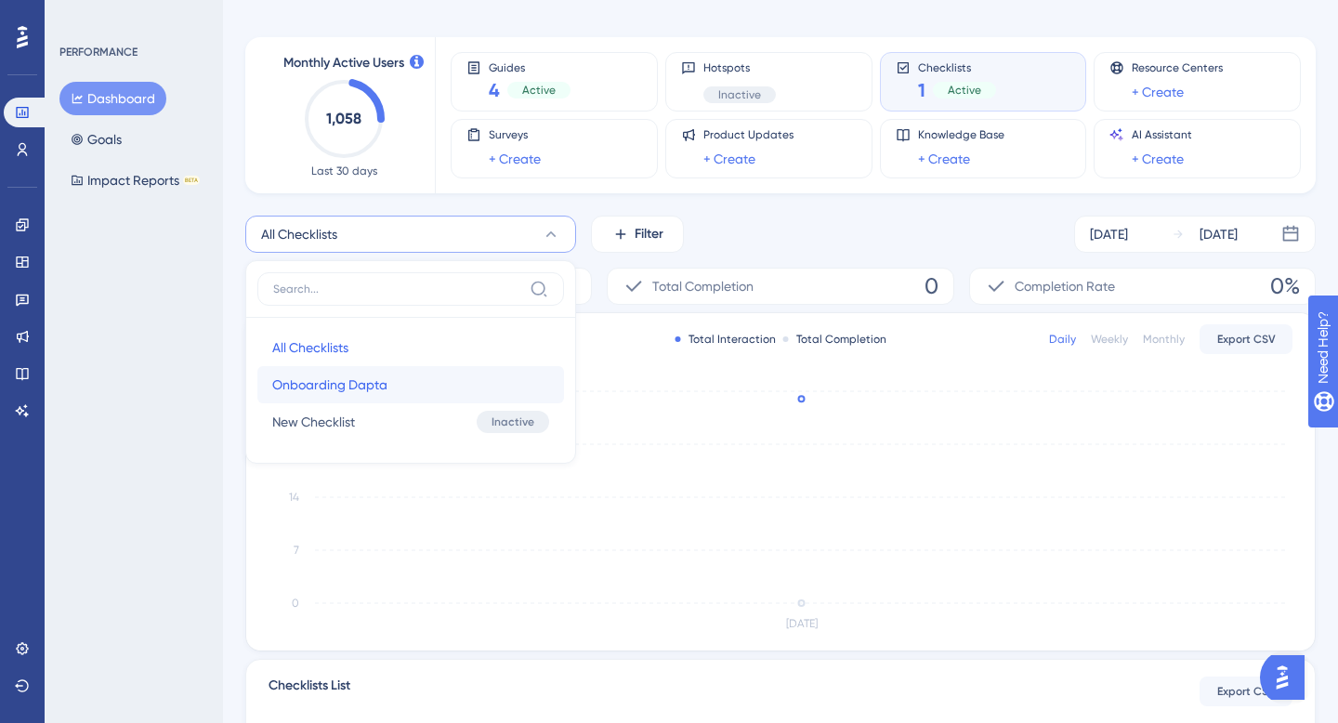
click at [347, 380] on span "Onboarding Dapta" at bounding box center [329, 385] width 115 height 22
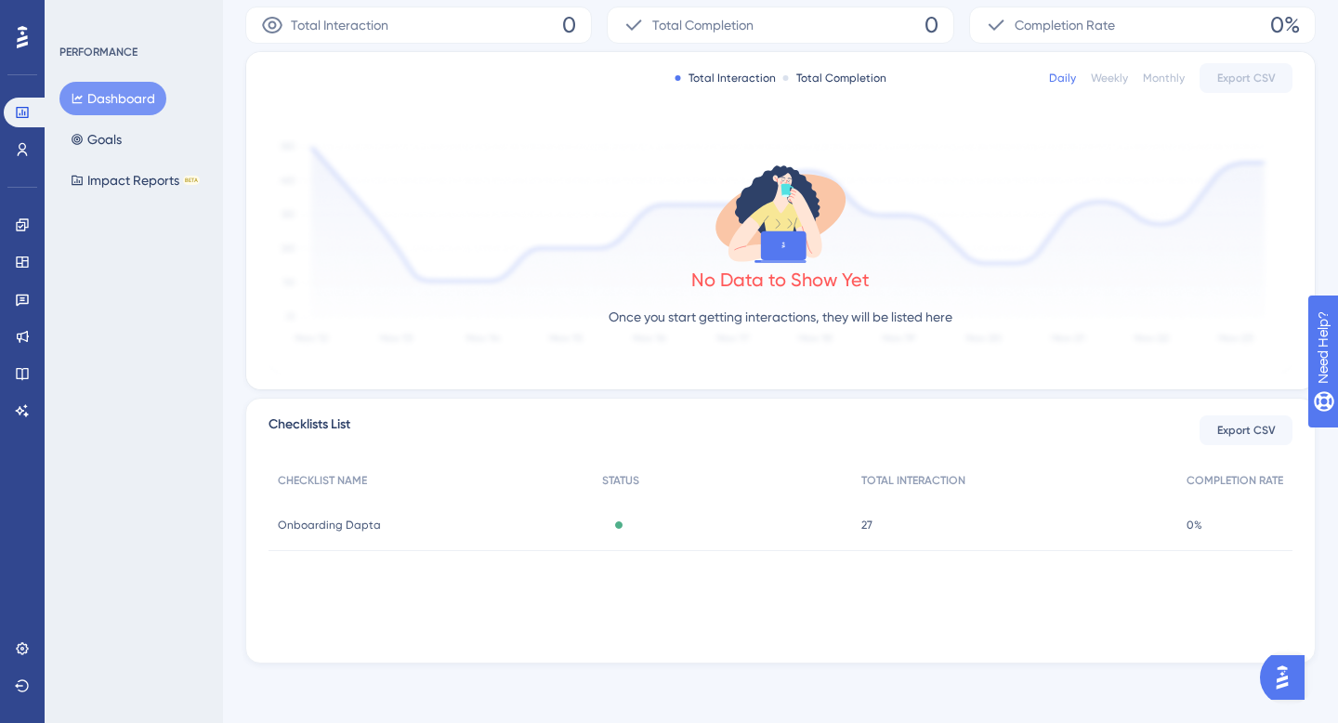
scroll to position [0, 0]
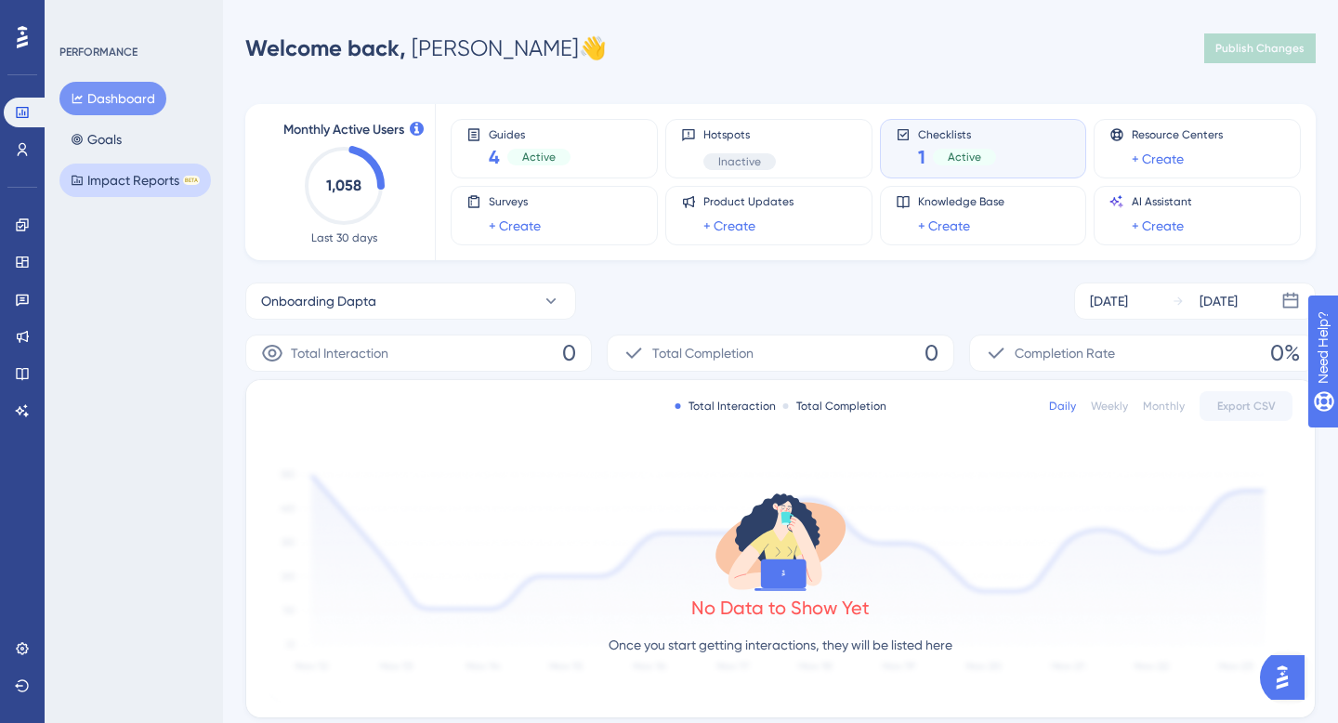
click at [97, 174] on button "Impact Reports BETA" at bounding box center [134, 180] width 151 height 33
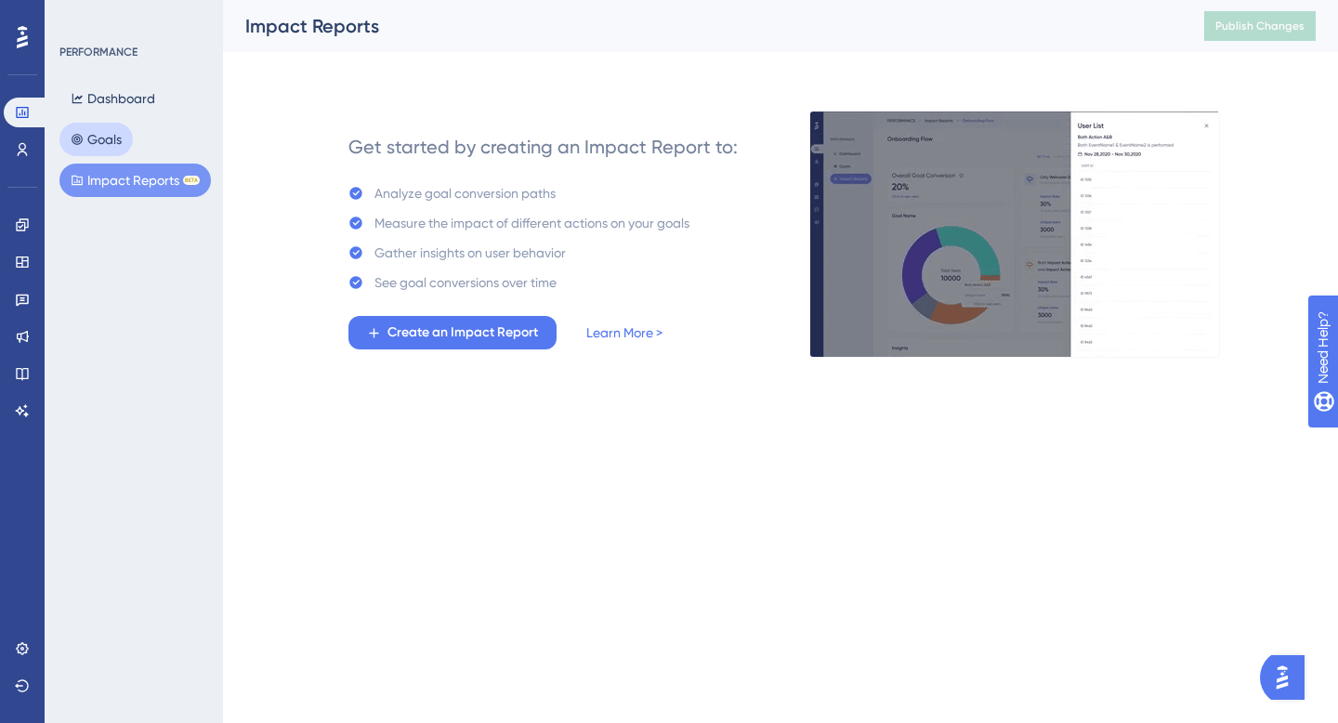
click at [98, 127] on button "Goals" at bounding box center [95, 139] width 73 height 33
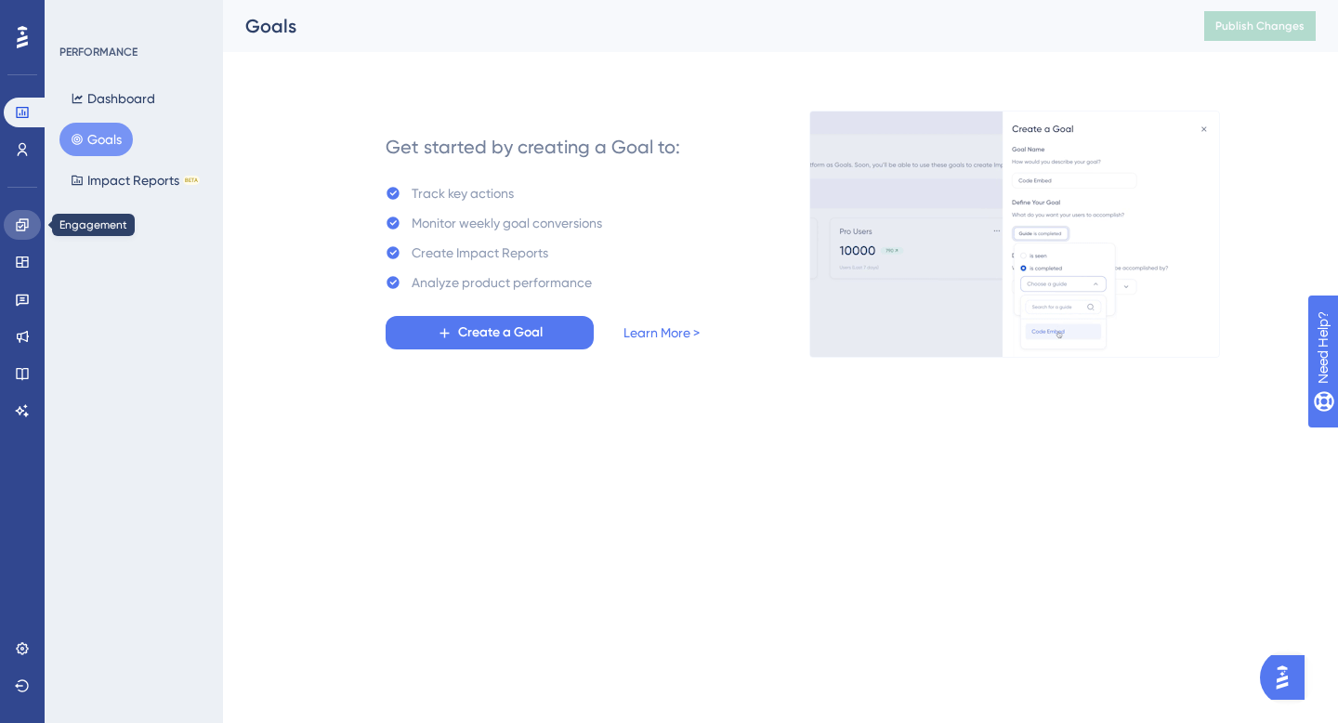
click at [15, 228] on icon at bounding box center [22, 224] width 15 height 15
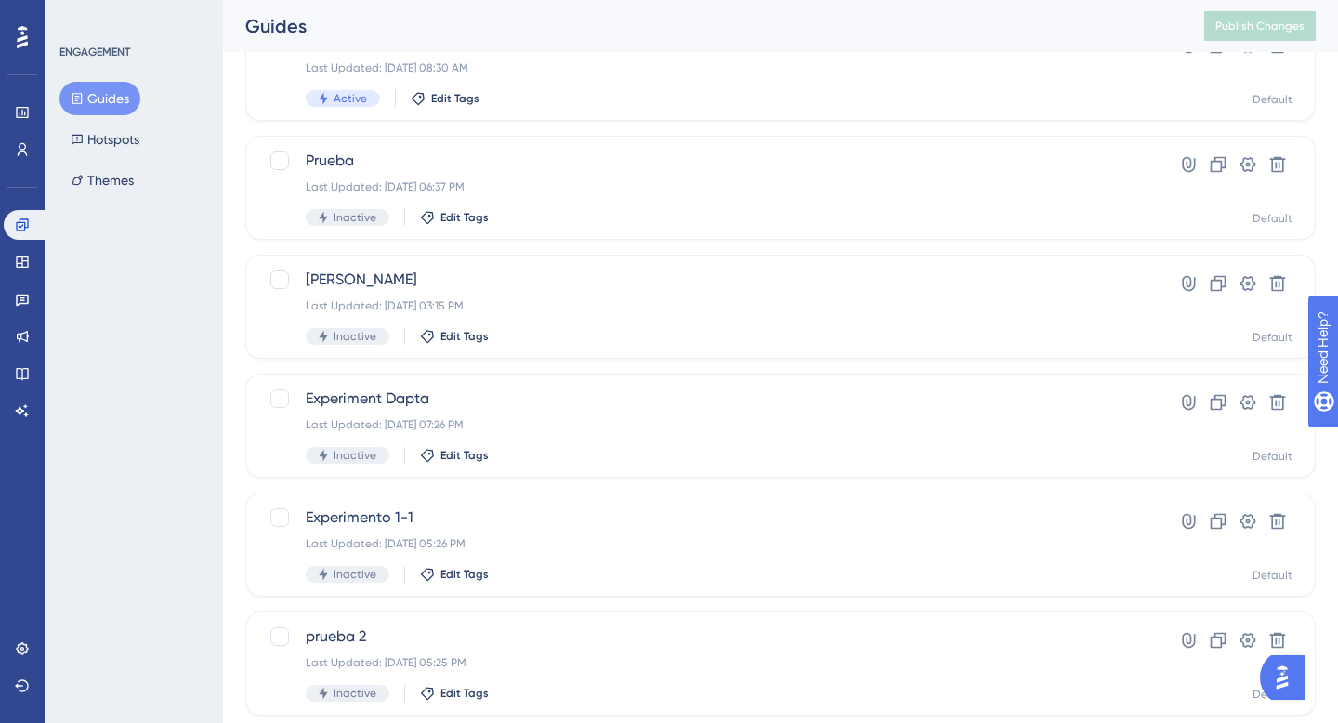
scroll to position [328, 0]
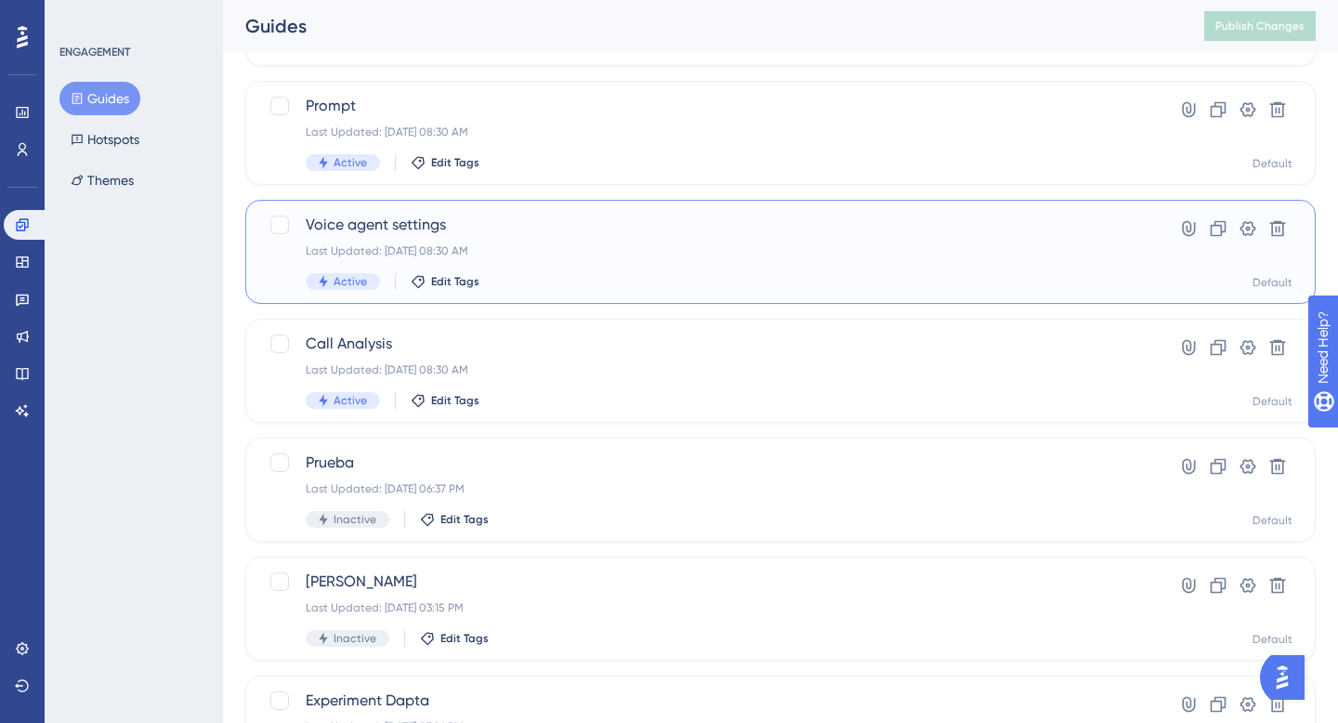
click at [386, 218] on span "Voice agent settings" at bounding box center [706, 225] width 801 height 22
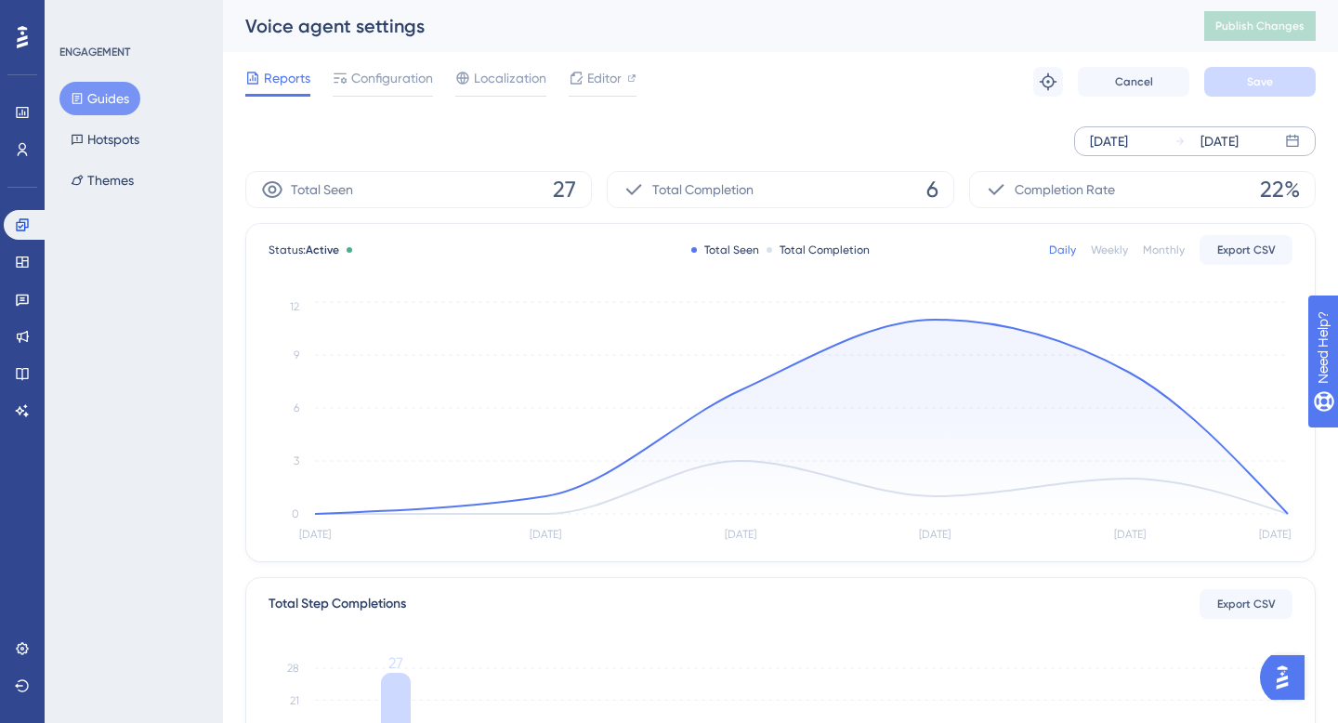
click at [1181, 138] on icon at bounding box center [1179, 141] width 7 height 7
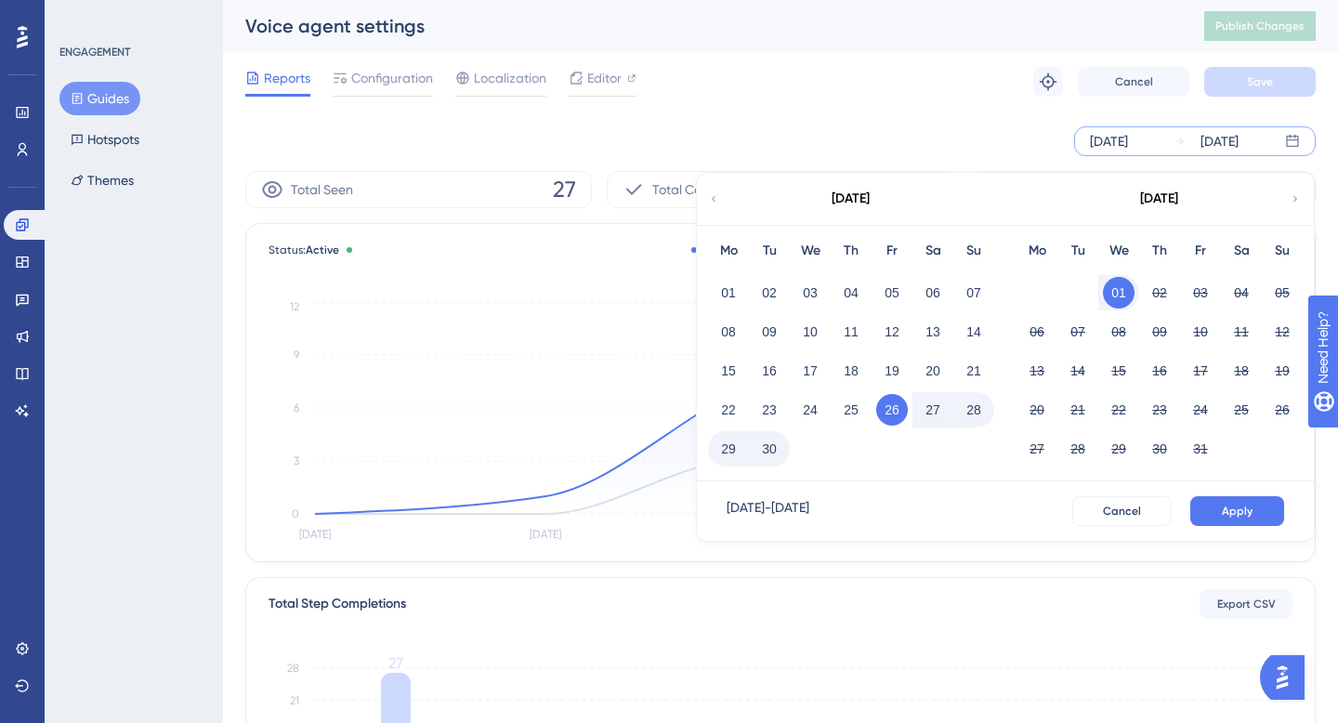
click at [1121, 283] on button "01" at bounding box center [1119, 293] width 32 height 32
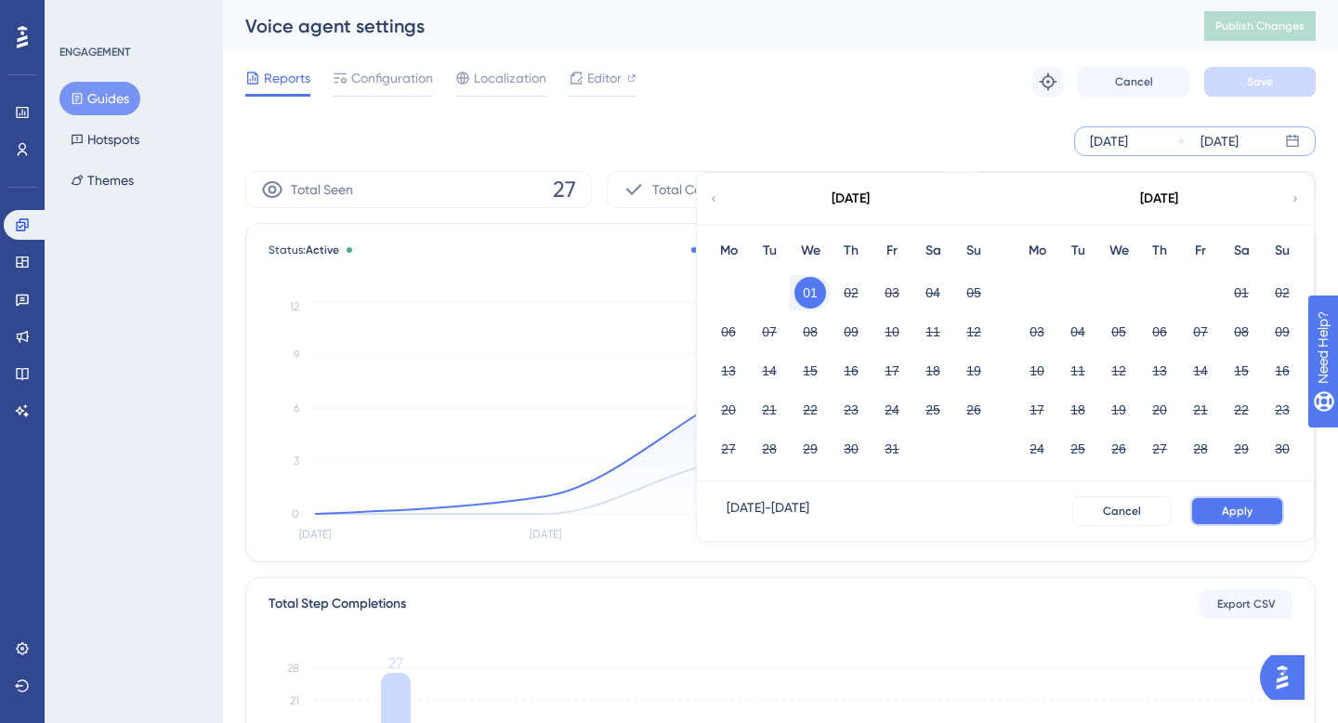
click at [1216, 507] on button "Apply" at bounding box center [1237, 511] width 94 height 30
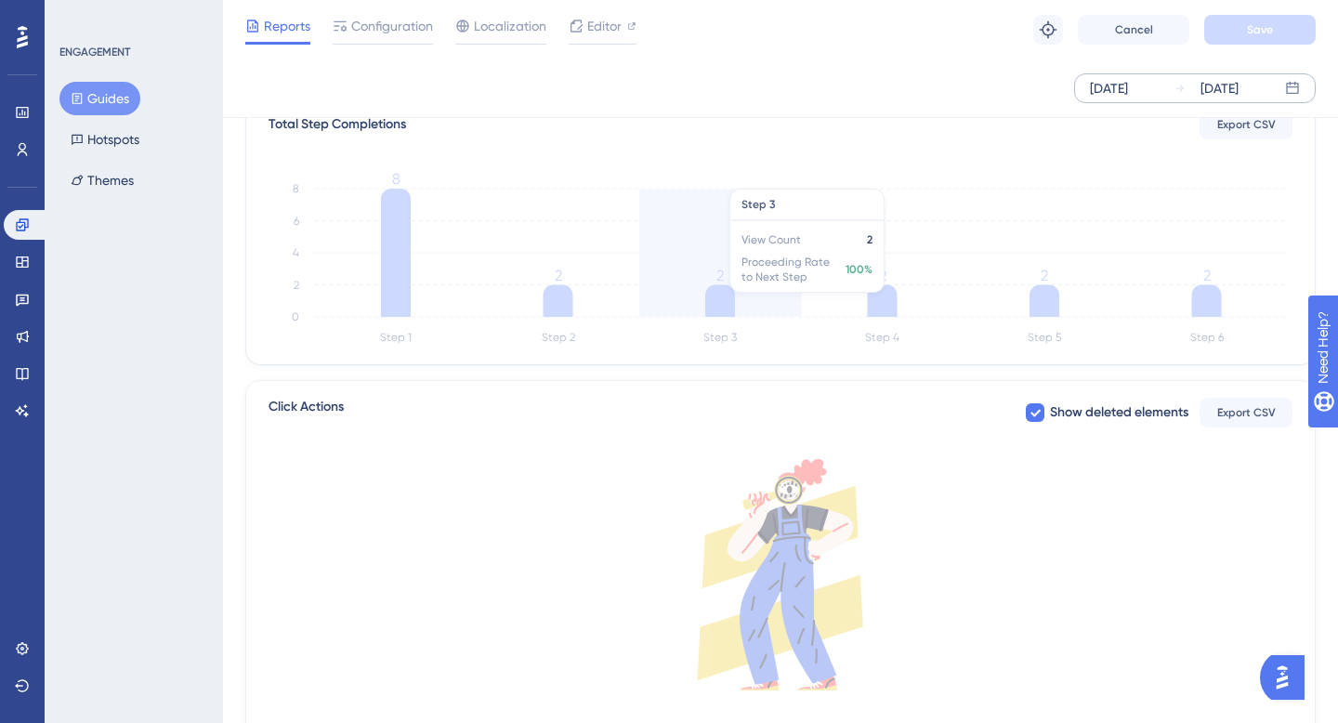
scroll to position [475, 0]
